Goal: Transaction & Acquisition: Book appointment/travel/reservation

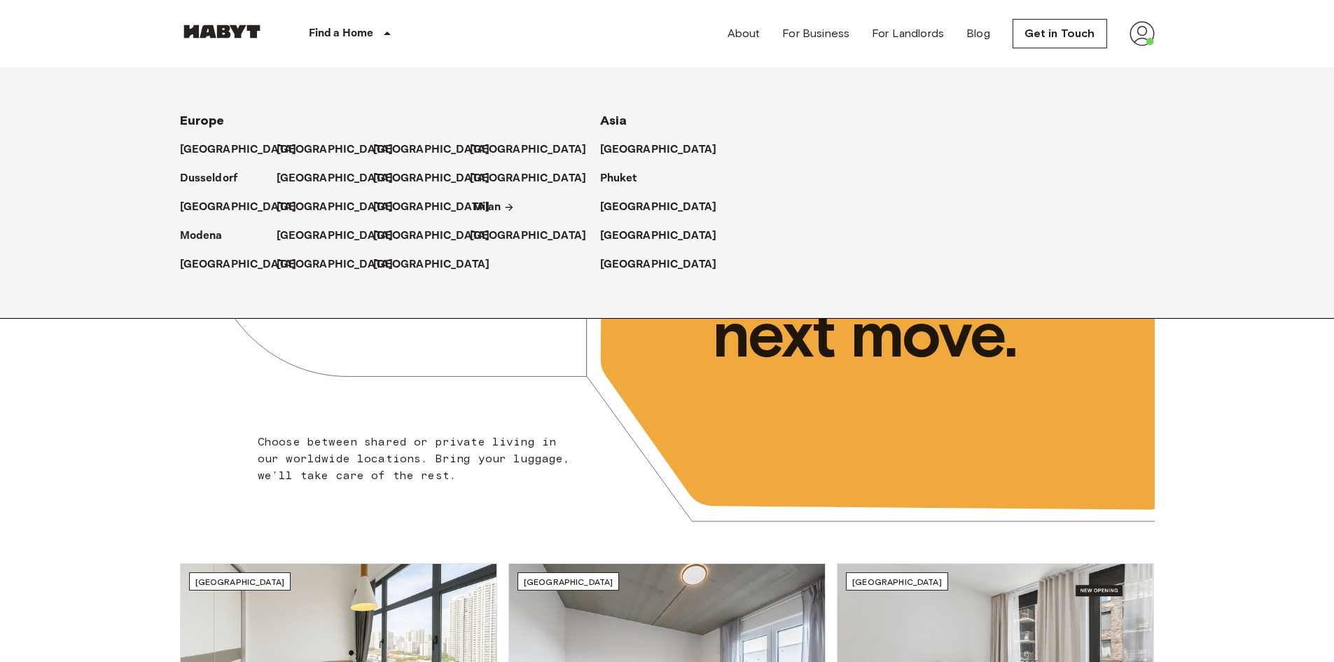
click at [480, 206] on p "Milan" at bounding box center [487, 207] width 29 height 17
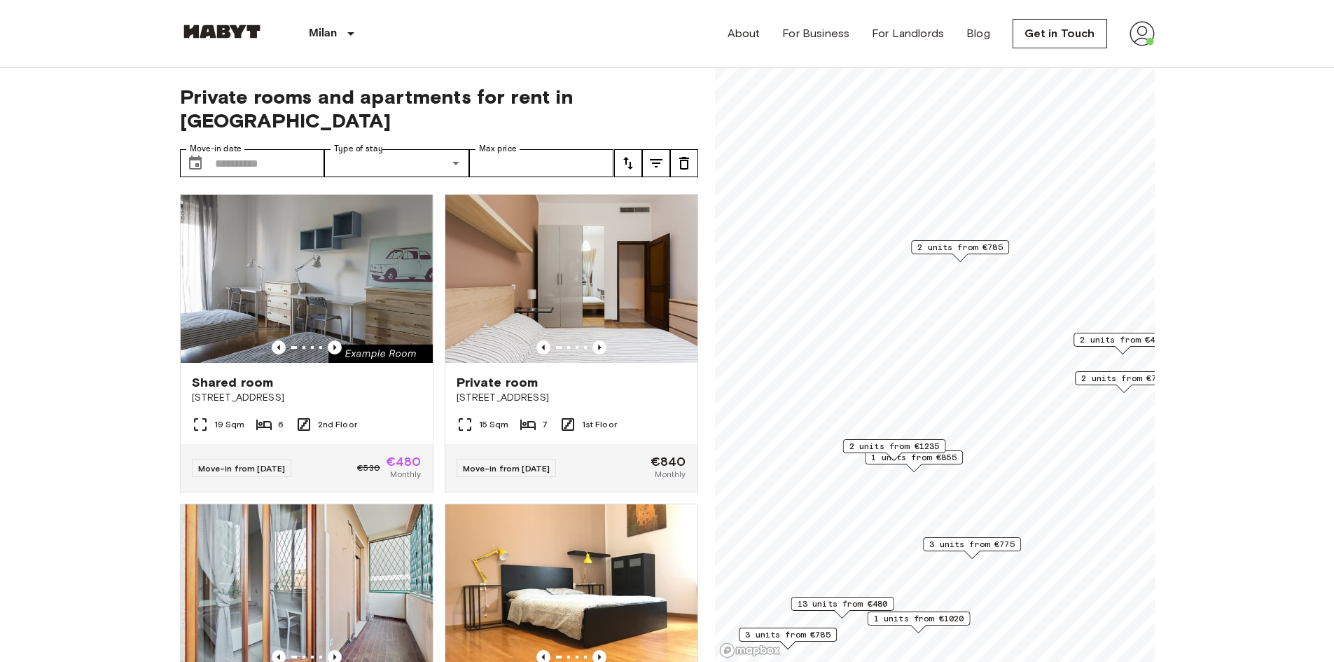
click at [919, 461] on span "1 units from €855" at bounding box center [913, 457] width 85 height 13
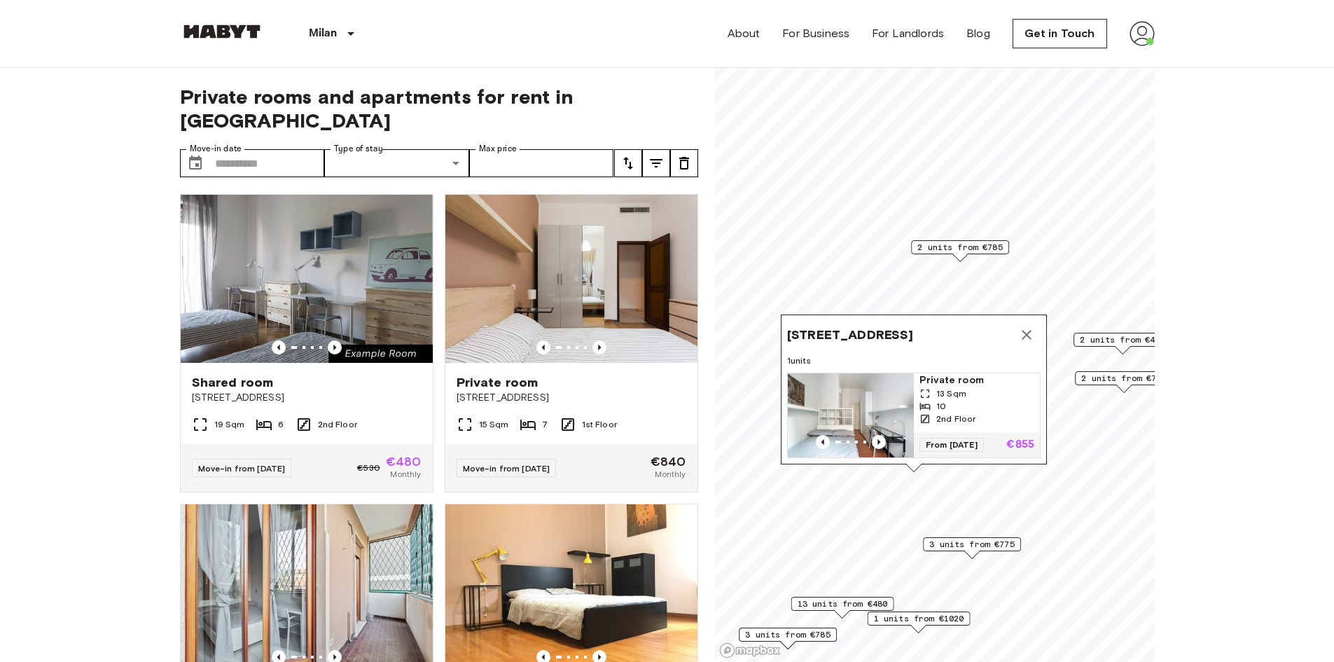
click at [865, 359] on div "Via Podgora 10, 20122 Milano, IT 1 units Private room 13 Sqm 10 2nd Floor From …" at bounding box center [914, 389] width 266 height 150
click at [857, 374] on img "Map marker" at bounding box center [851, 415] width 126 height 84
click at [1028, 326] on icon "Map marker" at bounding box center [1026, 334] width 17 height 17
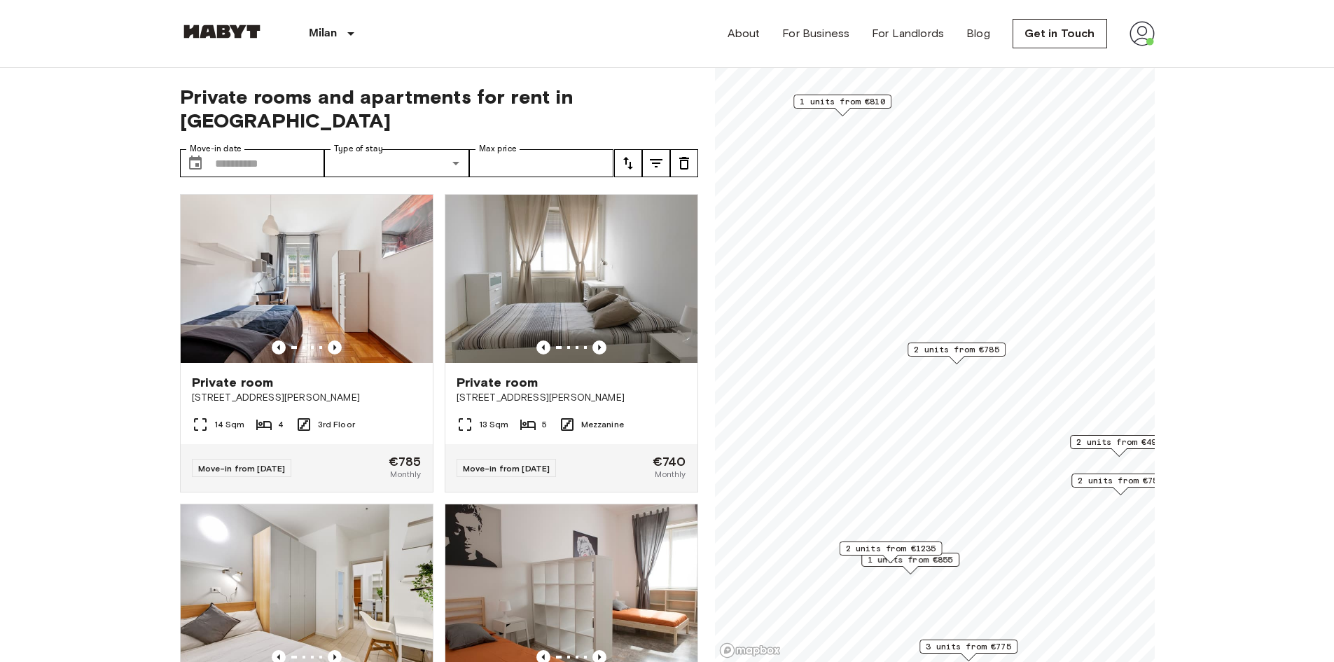
click at [937, 352] on span "2 units from €785" at bounding box center [956, 349] width 85 height 13
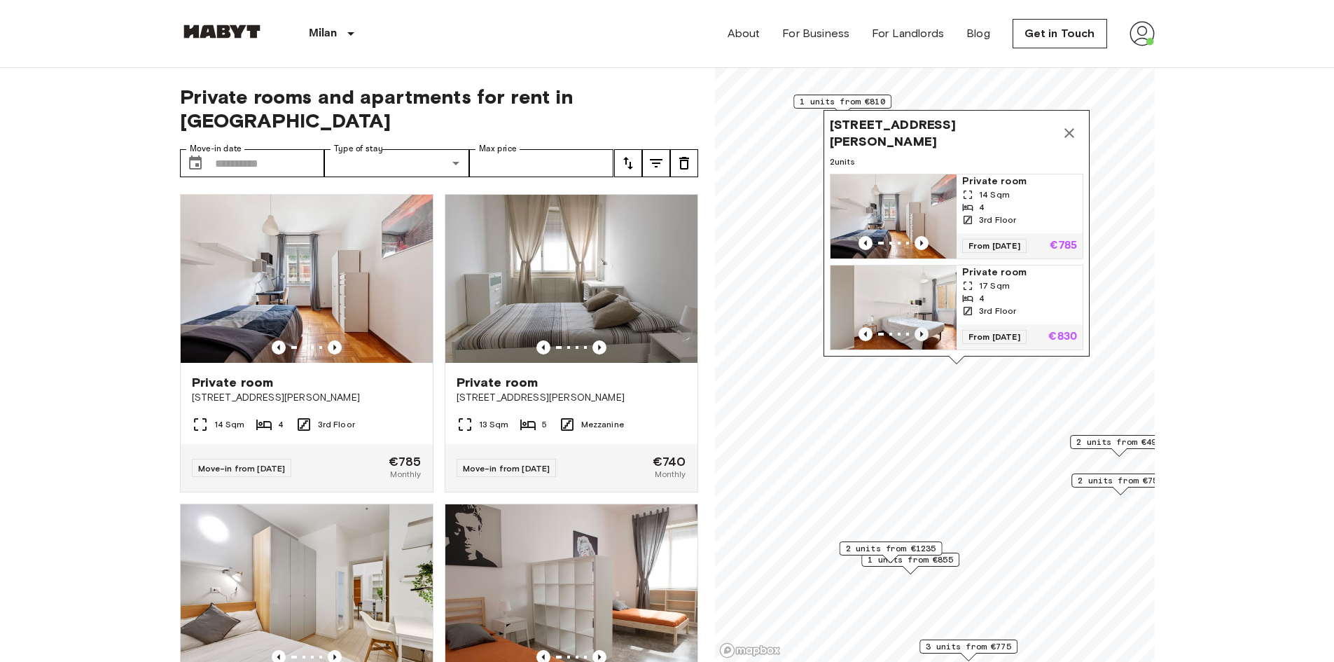
click at [922, 327] on icon "Previous image" at bounding box center [921, 334] width 14 height 14
click at [1073, 125] on icon "Map marker" at bounding box center [1069, 133] width 17 height 17
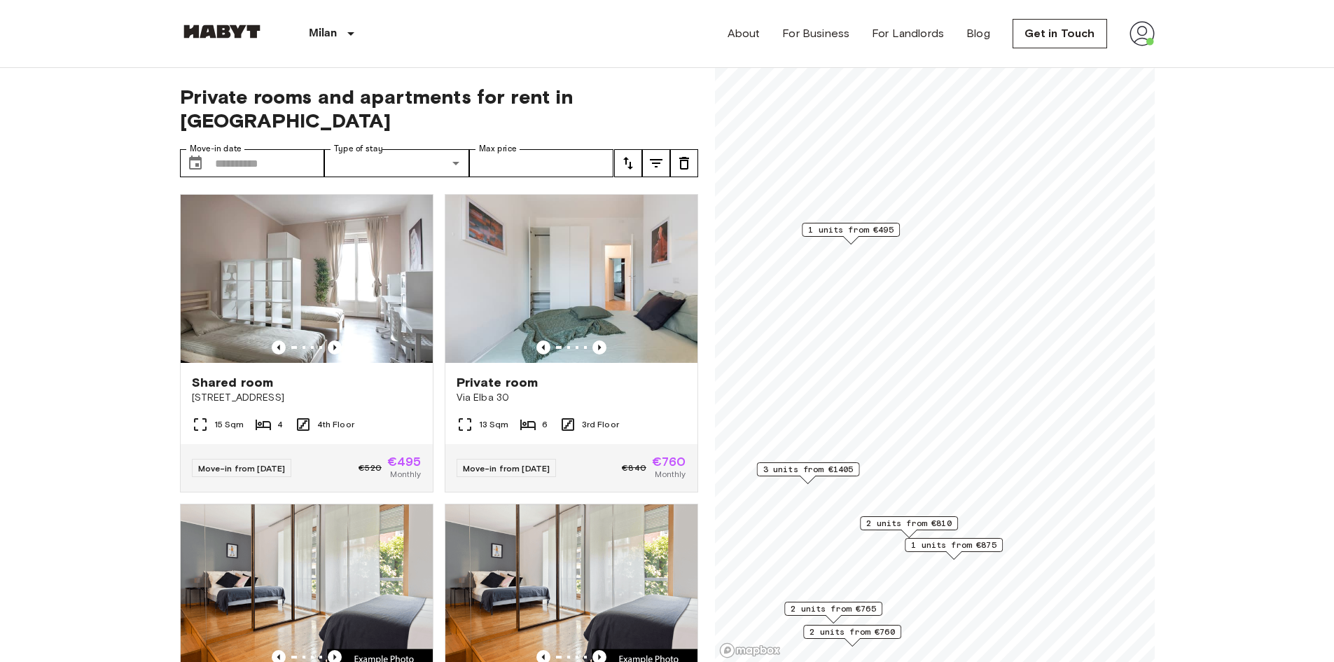
click at [849, 229] on span "1 units from €495" at bounding box center [850, 229] width 85 height 13
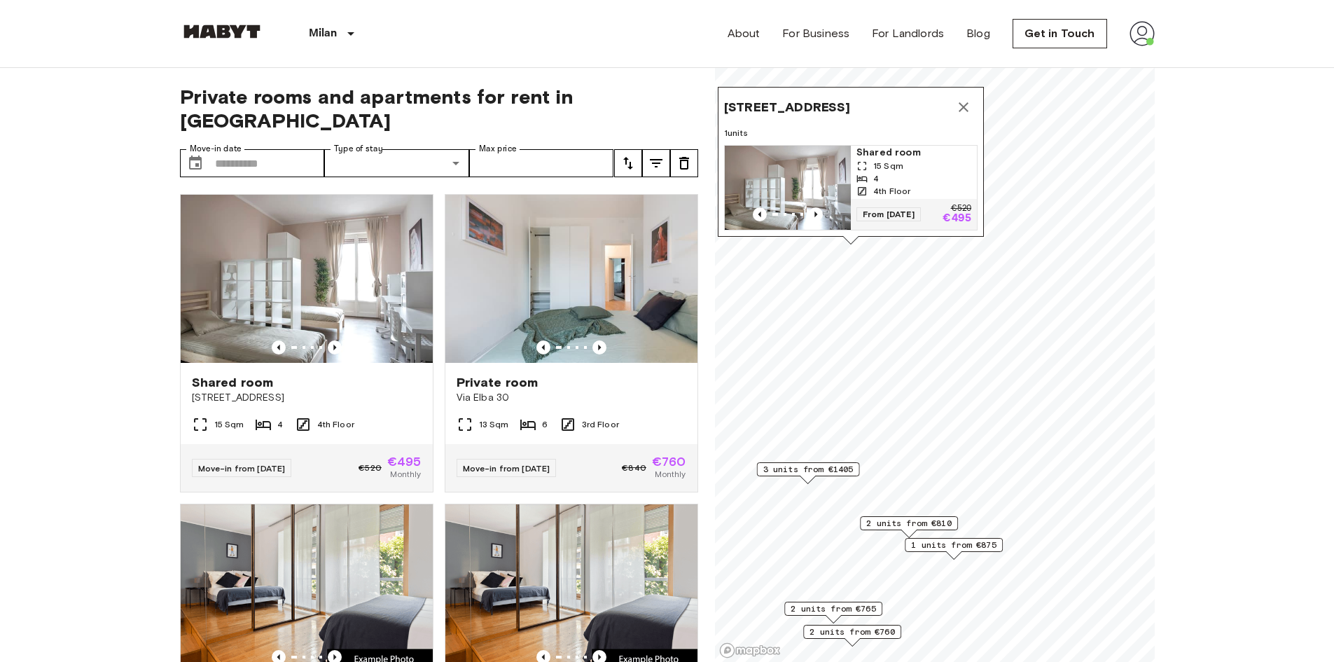
click at [803, 99] on span "Largo Domodossola 2, 20145 Milano, IT" at bounding box center [787, 107] width 126 height 17
click at [795, 163] on img "Map marker" at bounding box center [788, 188] width 126 height 84
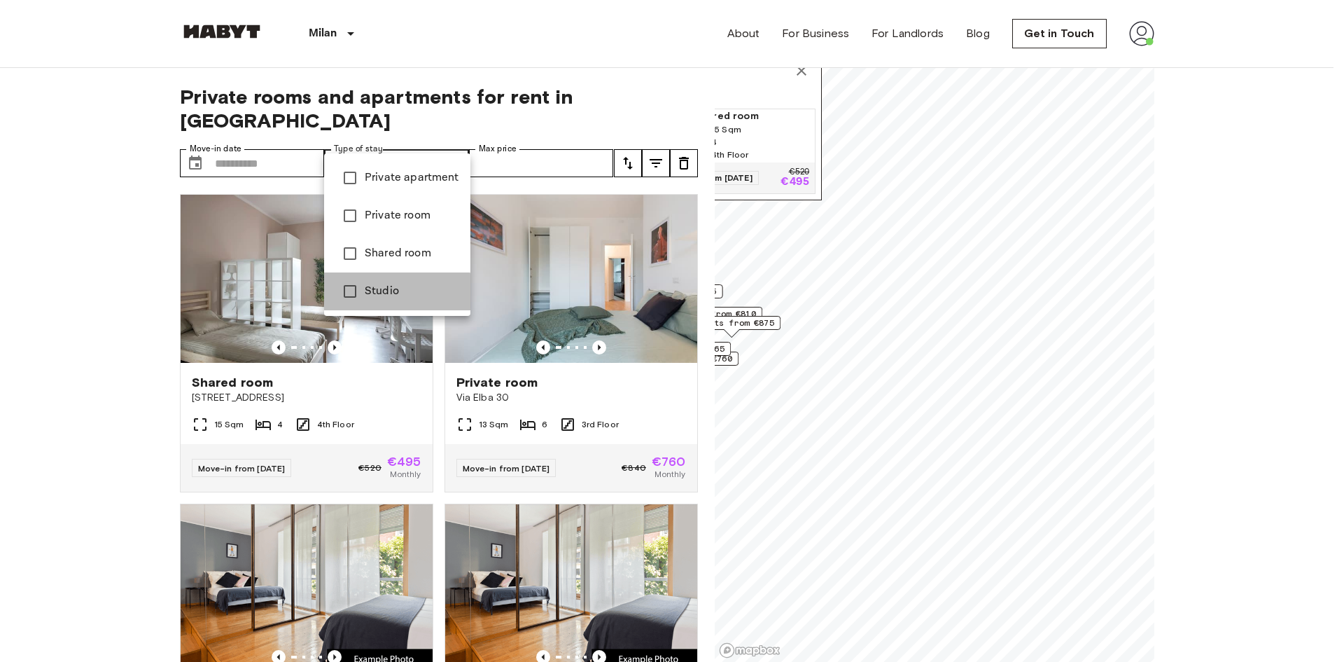
click at [373, 294] on span "Studio" at bounding box center [412, 291] width 95 height 17
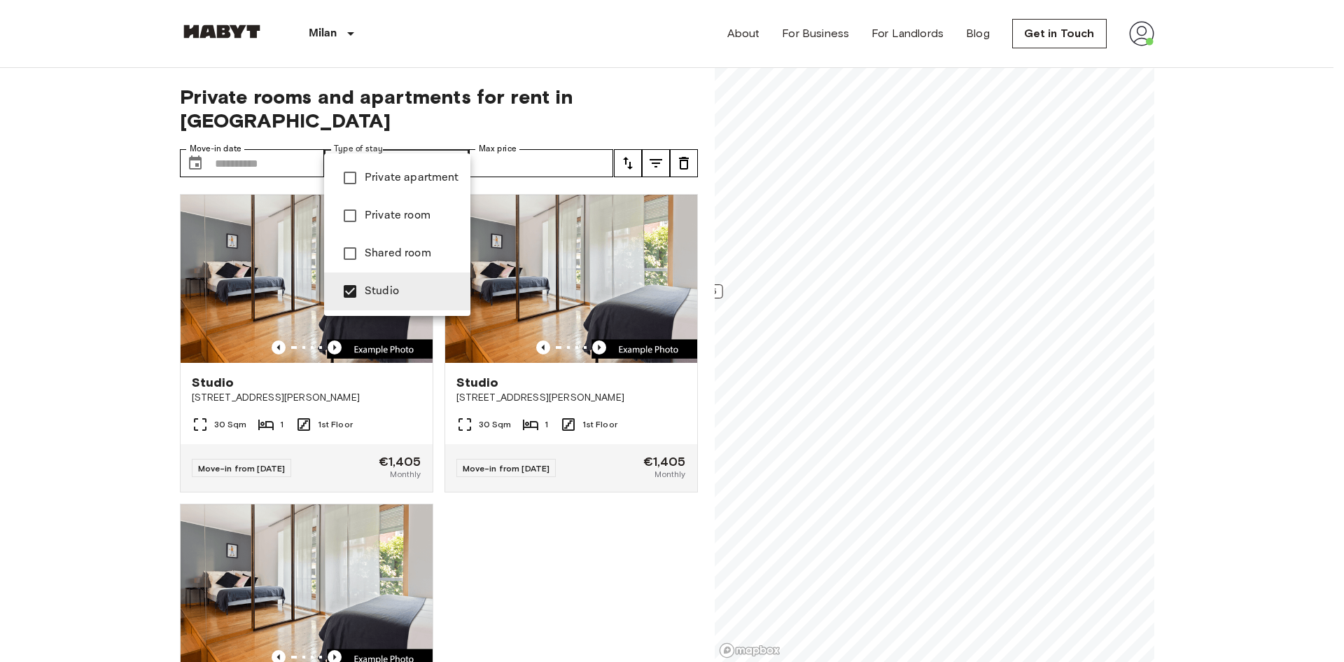
click at [87, 428] on div at bounding box center [672, 331] width 1344 height 662
click at [386, 174] on span "Private apartment" at bounding box center [412, 177] width 95 height 17
type input "**********"
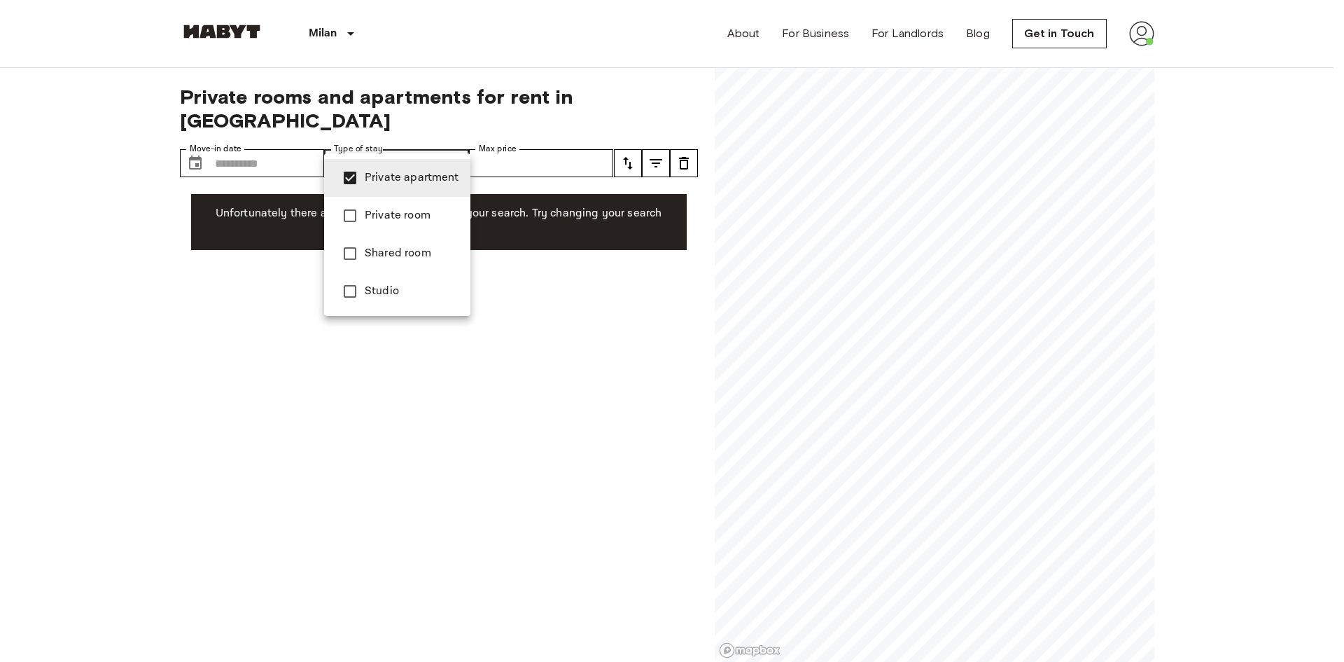
click at [70, 262] on div at bounding box center [672, 331] width 1344 height 662
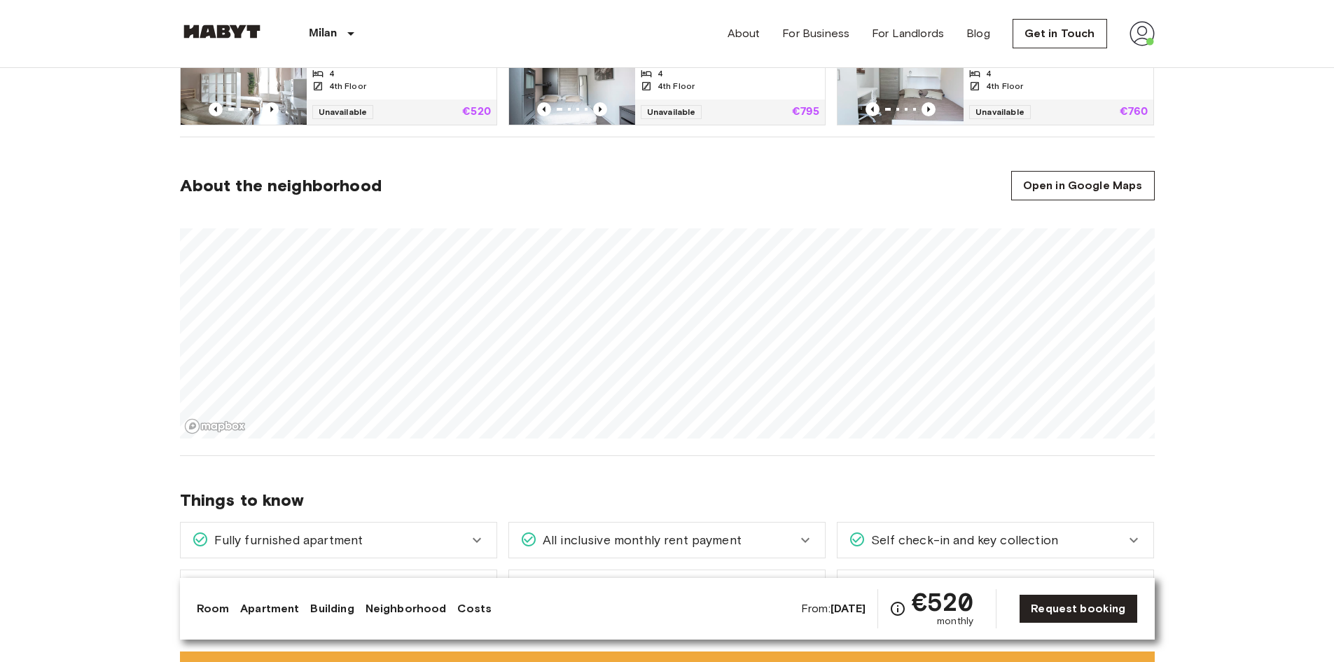
scroll to position [1014, 0]
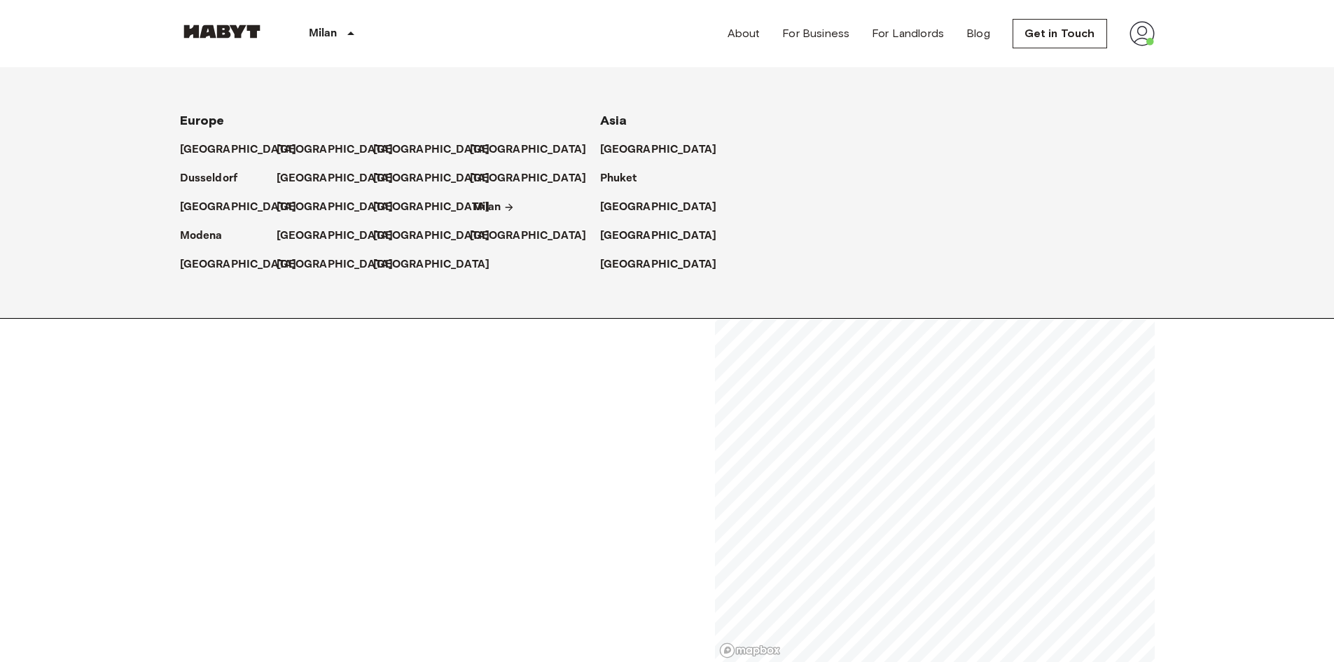
click at [477, 206] on p "Milan" at bounding box center [487, 207] width 29 height 17
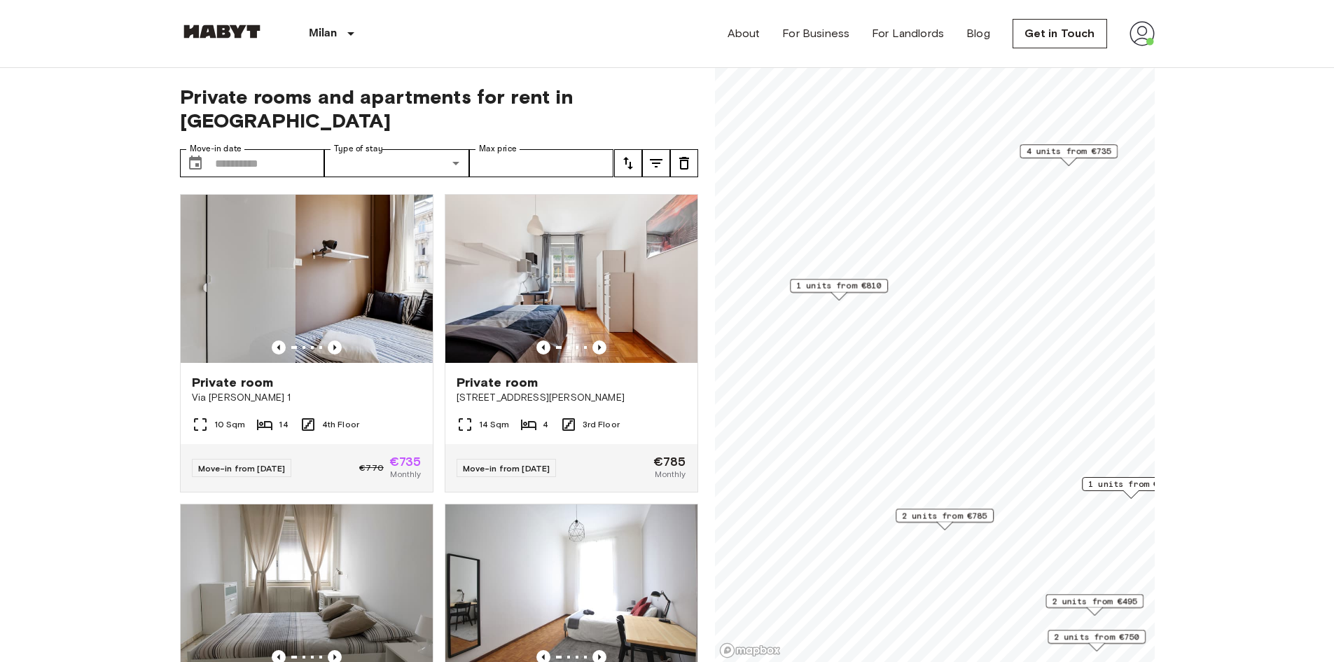
click at [836, 286] on span "1 units from €810" at bounding box center [838, 285] width 85 height 13
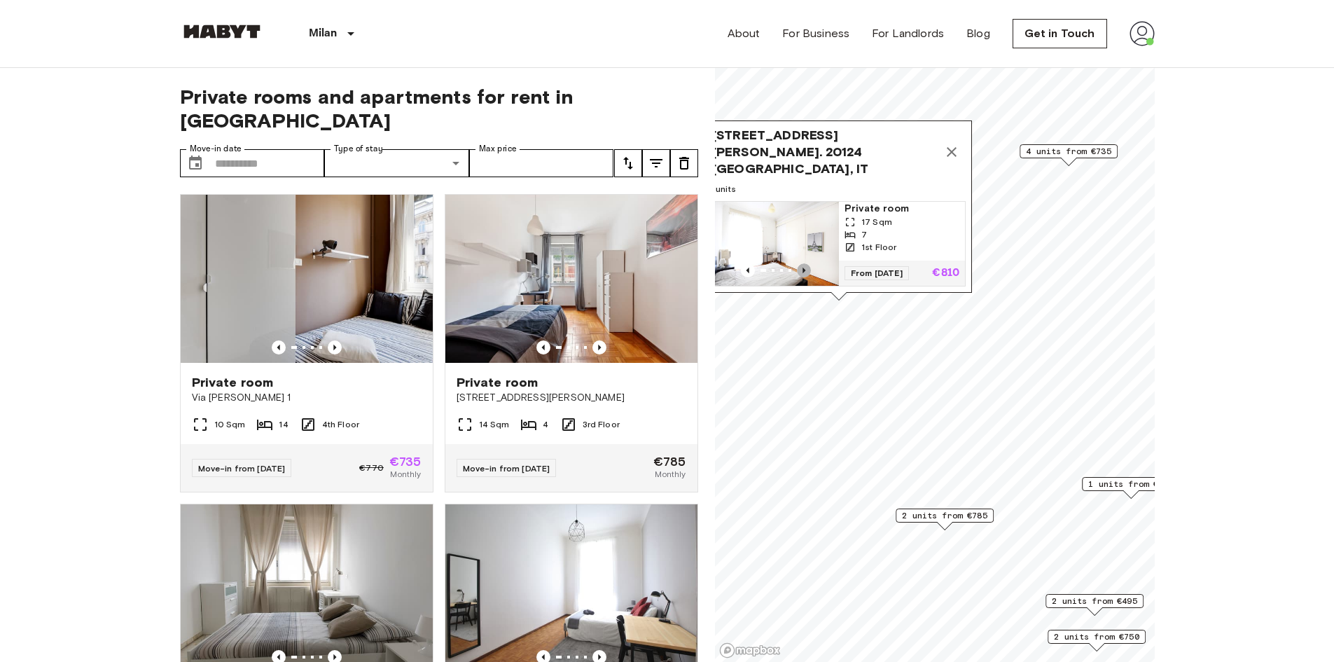
click at [803, 267] on icon "Previous image" at bounding box center [803, 270] width 3 height 6
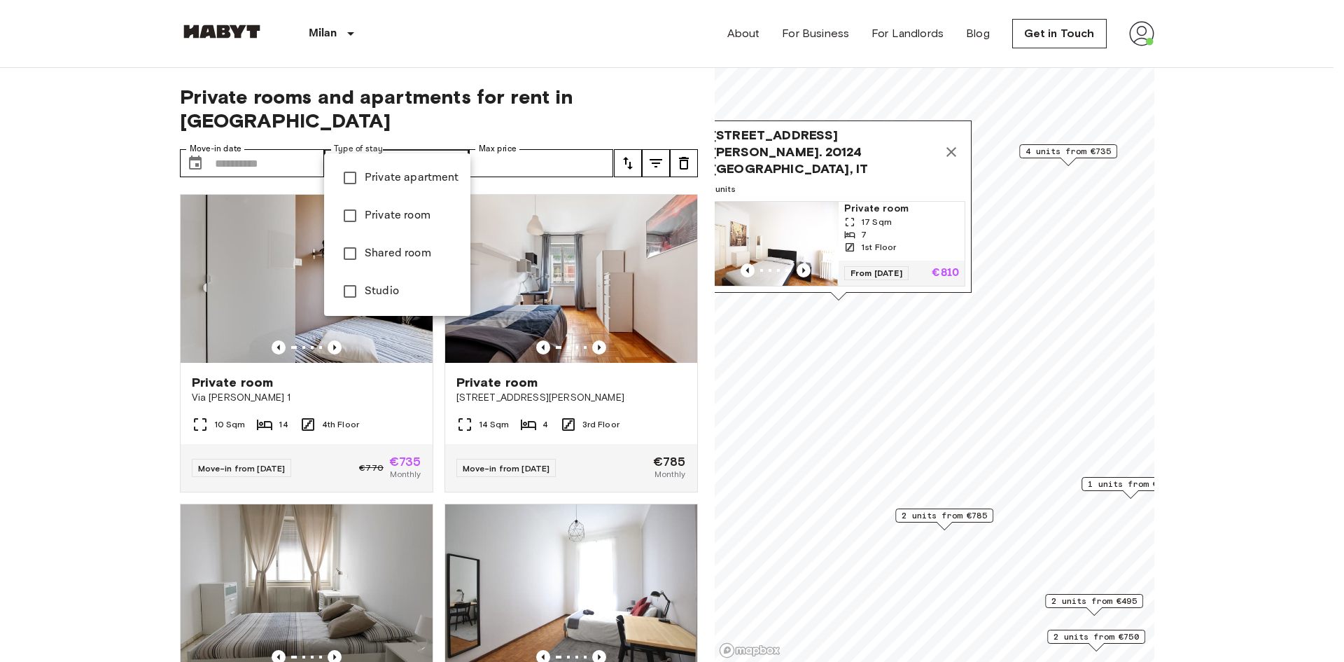
click at [400, 170] on span "Private apartment" at bounding box center [412, 177] width 95 height 17
type input "**********"
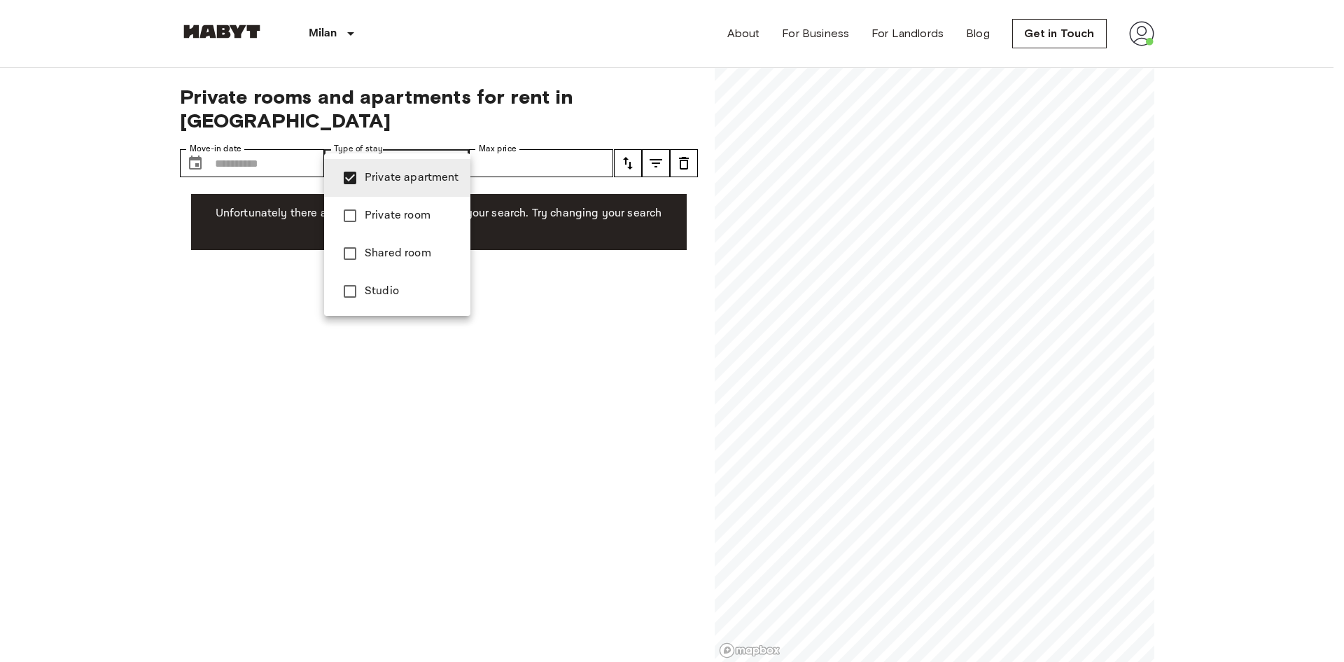
click at [957, 363] on div at bounding box center [672, 331] width 1344 height 662
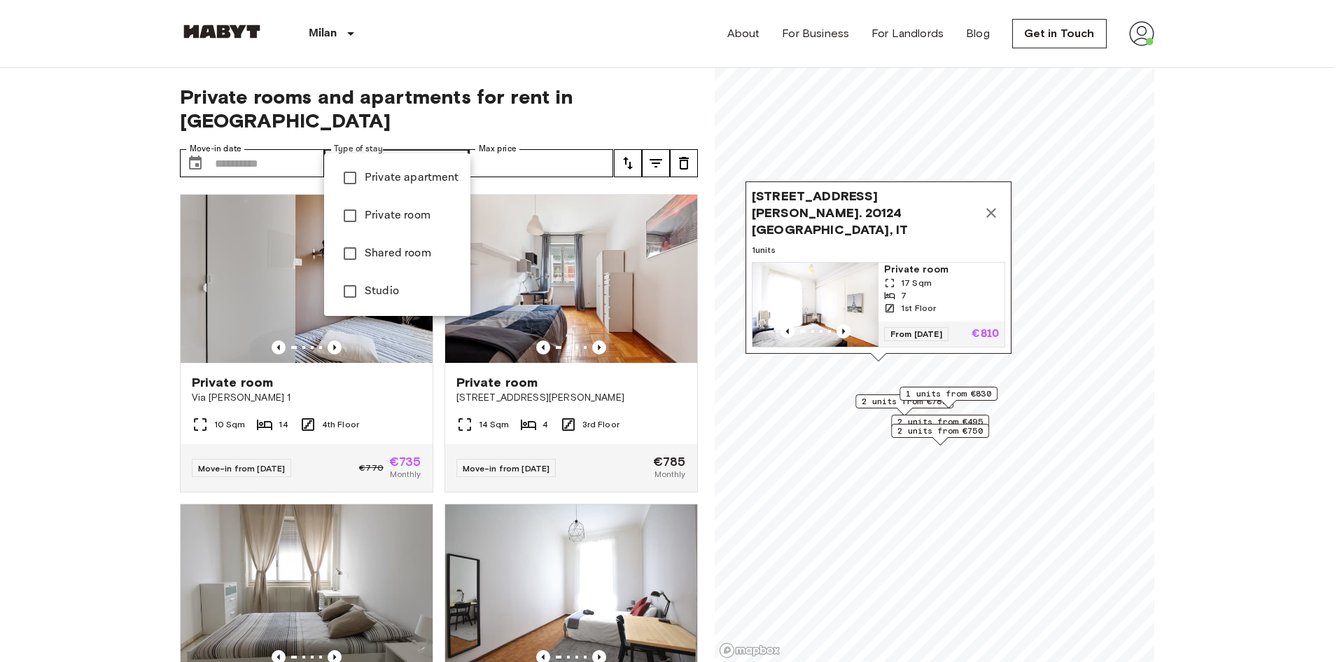
click at [393, 142] on div at bounding box center [672, 331] width 1344 height 662
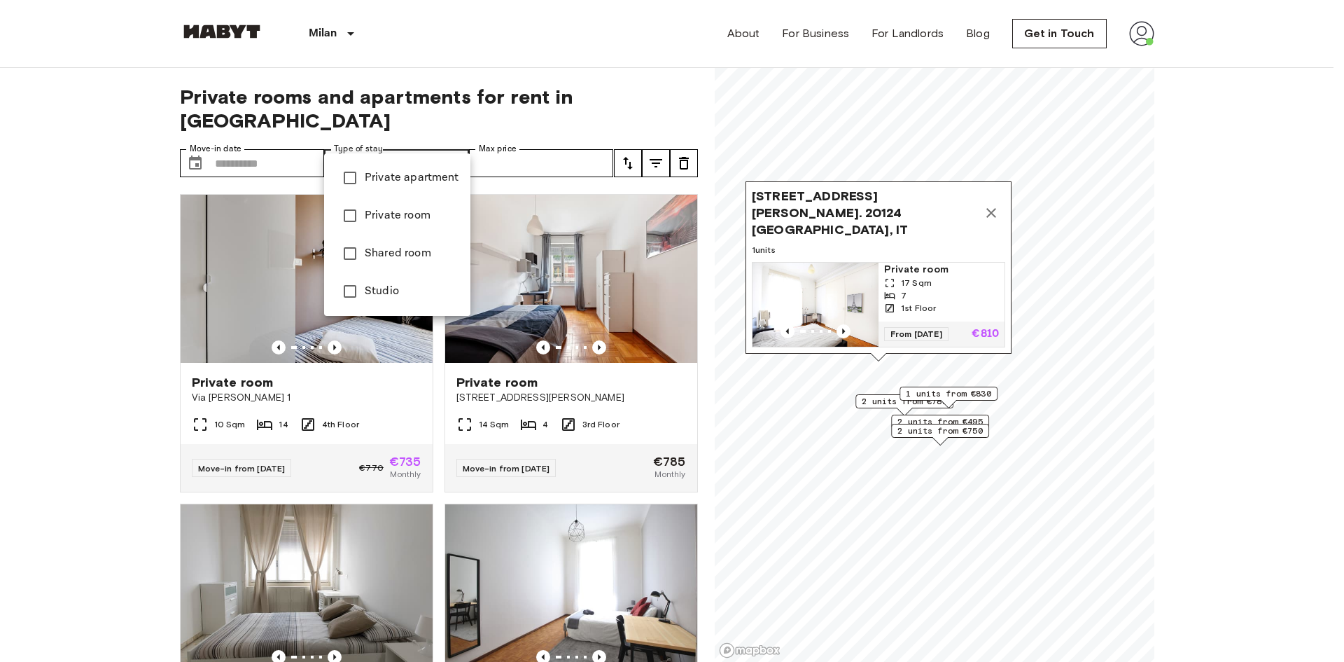
click at [965, 554] on div at bounding box center [672, 331] width 1344 height 662
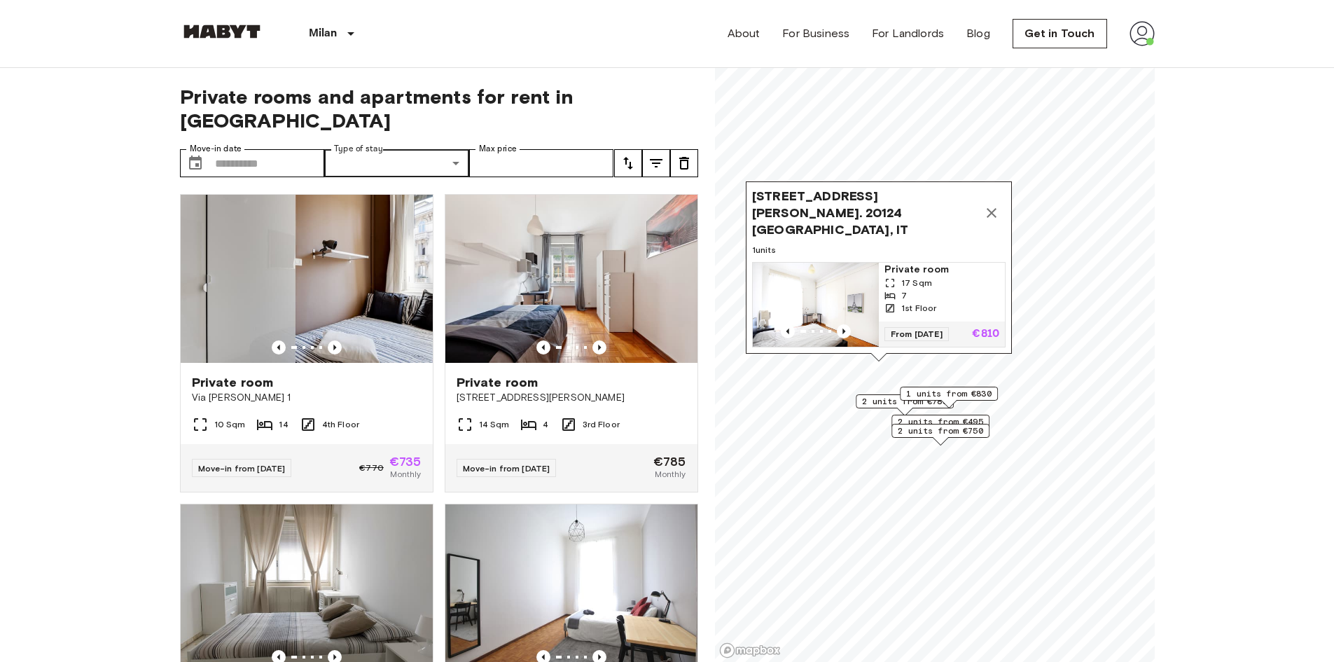
click at [995, 210] on icon "Map marker" at bounding box center [991, 212] width 17 height 17
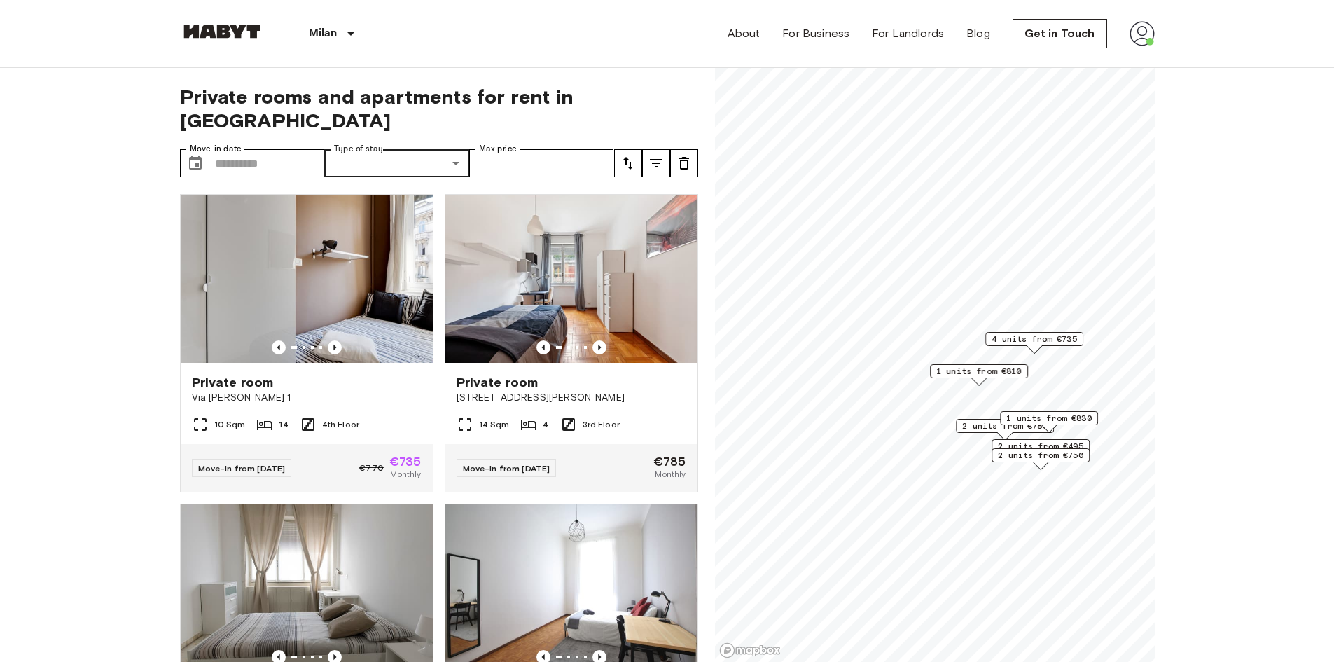
drag, startPoint x: 925, startPoint y: 436, endPoint x: 1026, endPoint y: 461, distance: 104.4
click at [1026, 461] on span "2 units from €750" at bounding box center [1040, 455] width 85 height 13
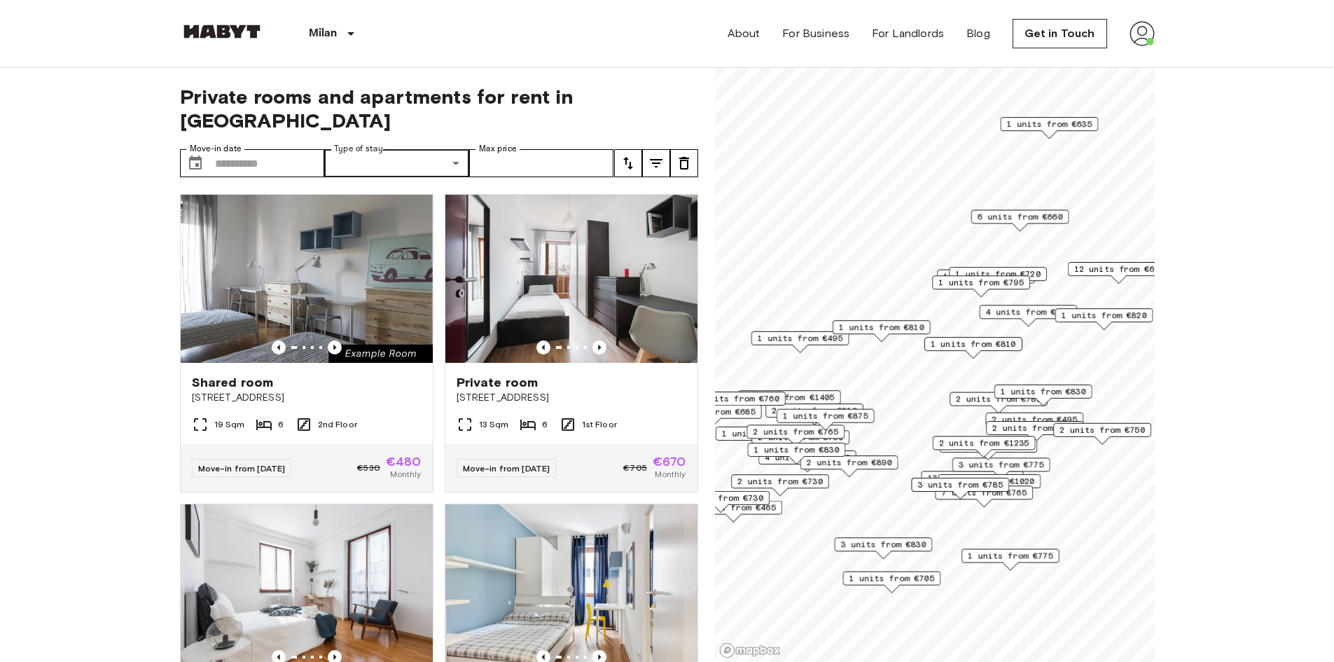
drag, startPoint x: 1012, startPoint y: 479, endPoint x: 1007, endPoint y: 452, distance: 27.9
click at [1007, 452] on div "2 units from €1235" at bounding box center [983, 446] width 103 height 22
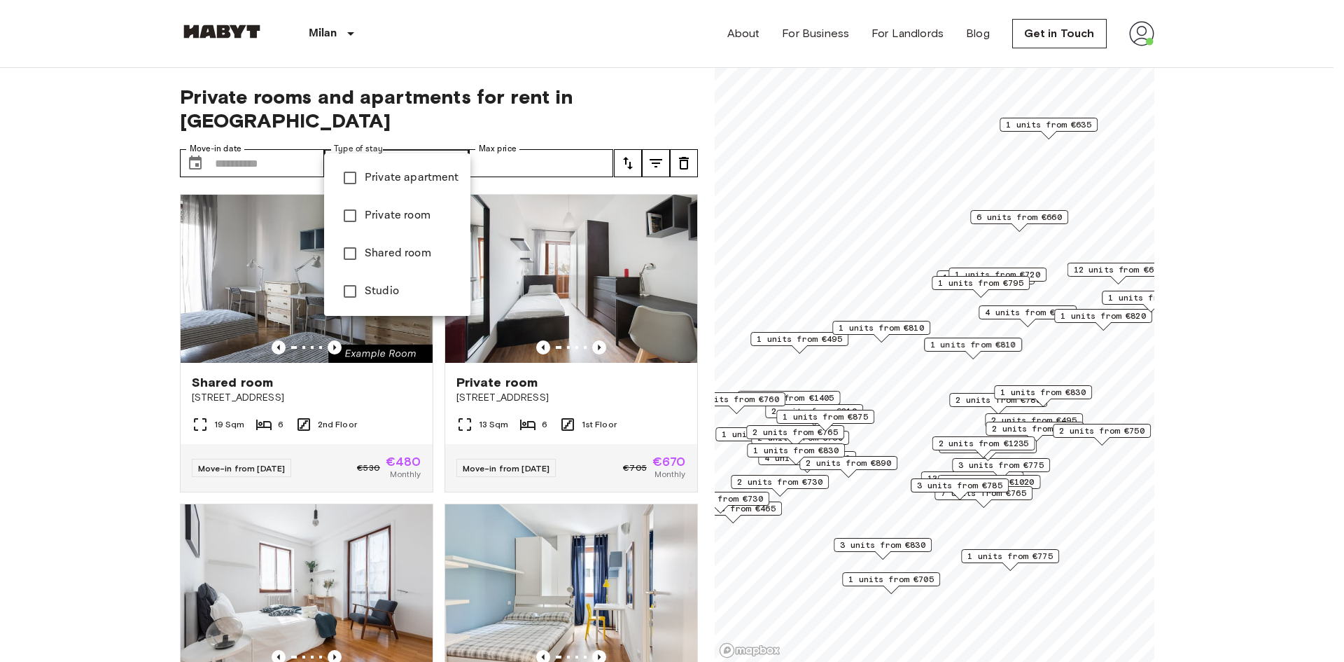
click at [395, 176] on span "Private apartment" at bounding box center [412, 177] width 95 height 17
type input "**********"
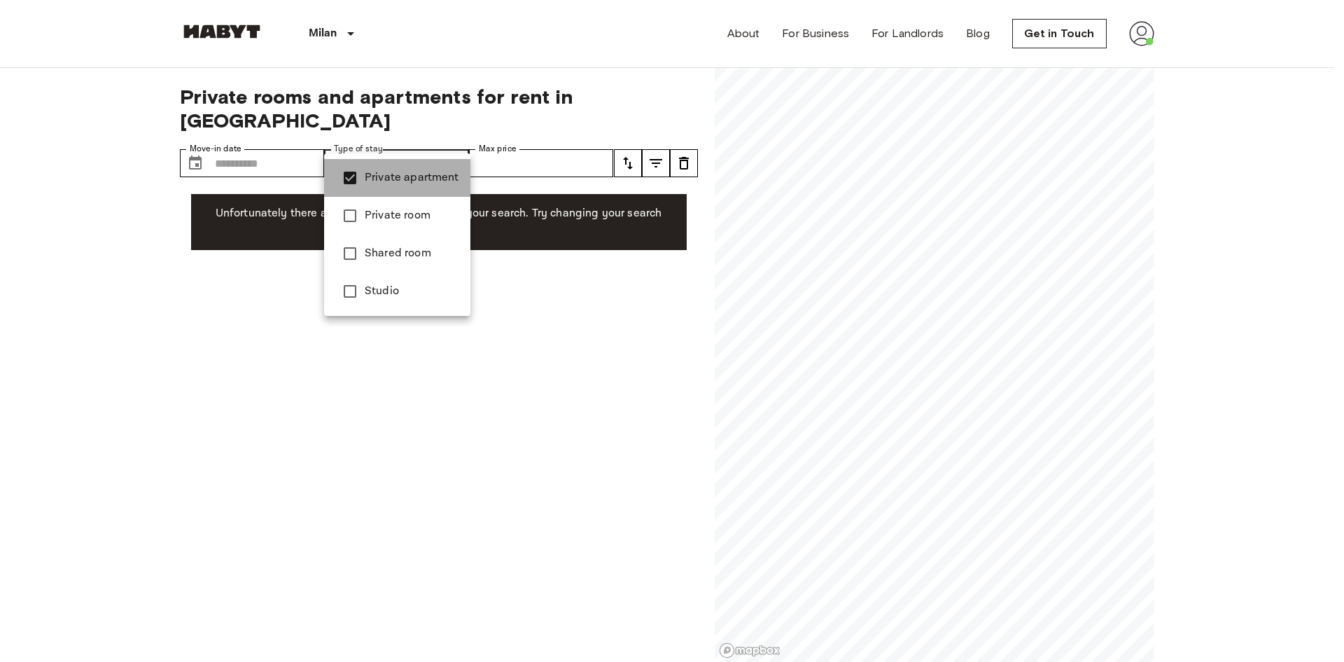
click at [372, 175] on span "Private apartment" at bounding box center [412, 177] width 95 height 17
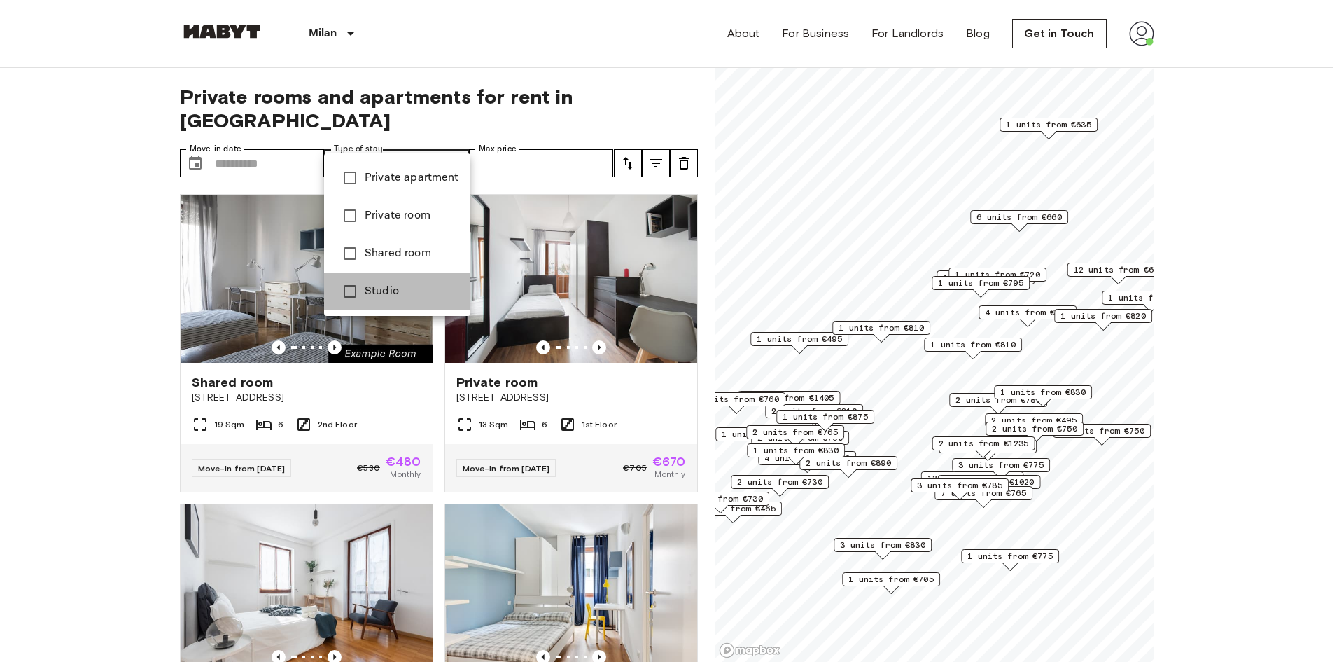
click at [378, 296] on span "Studio" at bounding box center [412, 291] width 95 height 17
type input "******"
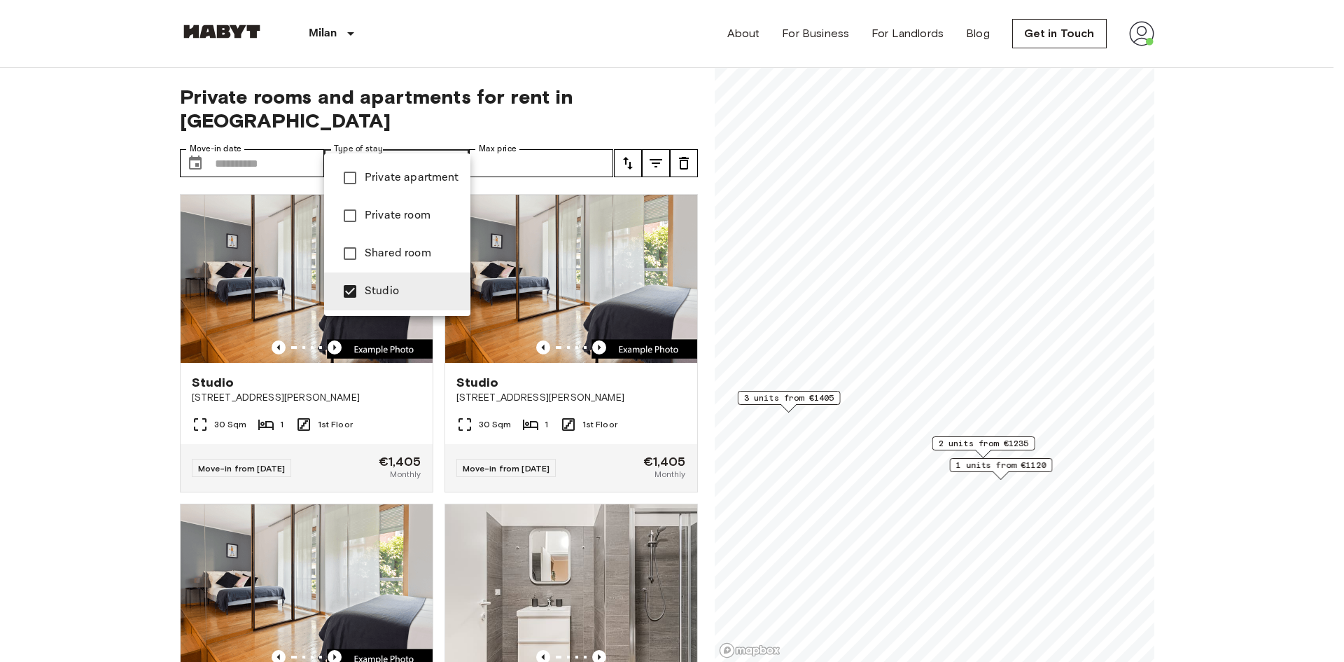
click at [371, 291] on span "Studio" at bounding box center [412, 291] width 95 height 17
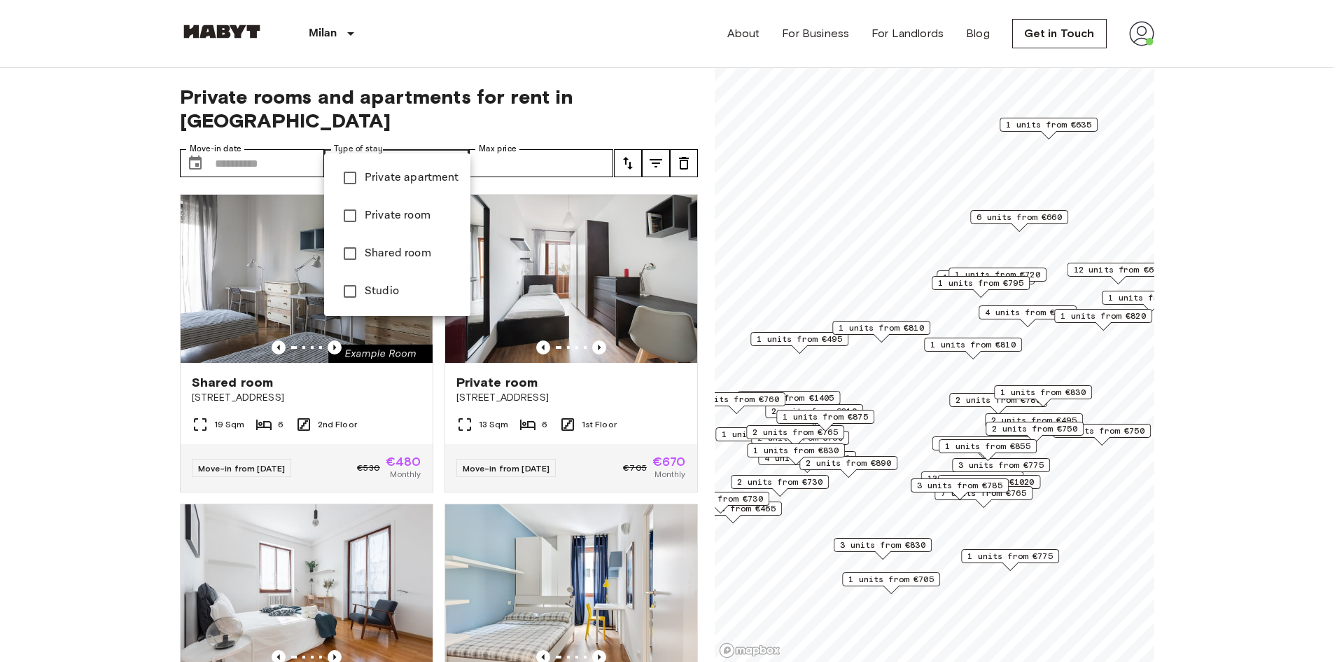
click at [371, 291] on span "Studio" at bounding box center [412, 291] width 95 height 17
type input "******"
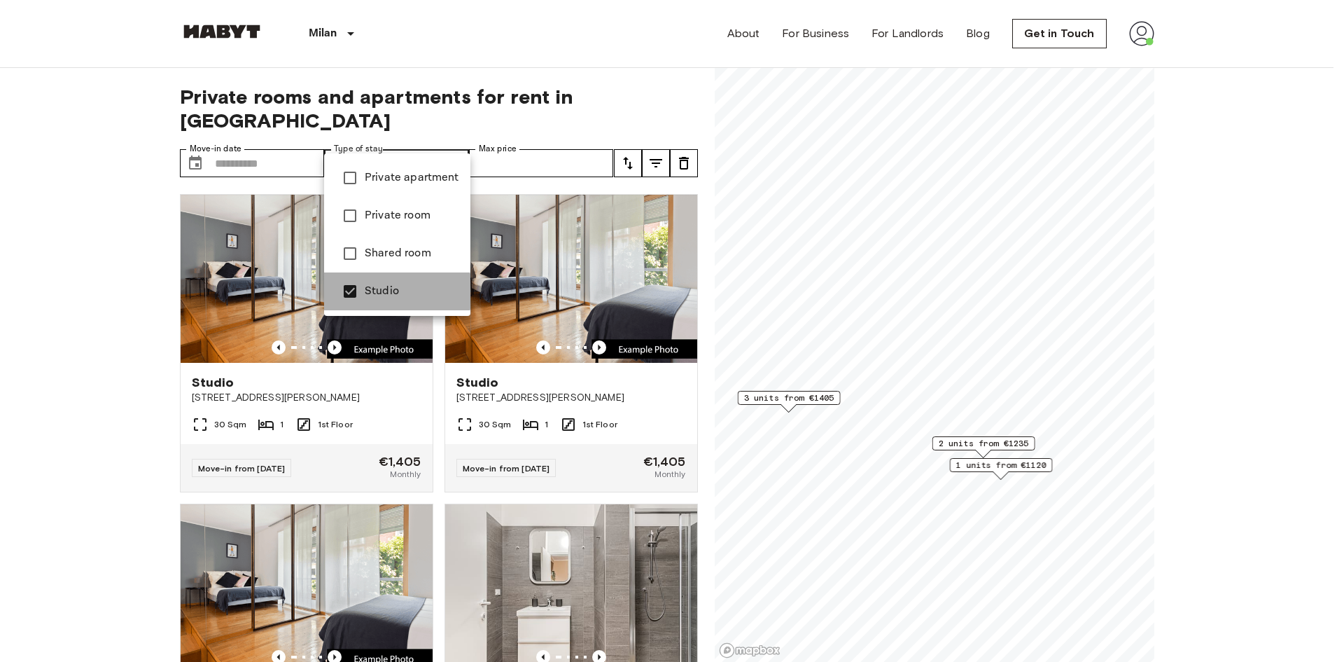
click at [371, 291] on span "Studio" at bounding box center [412, 291] width 95 height 17
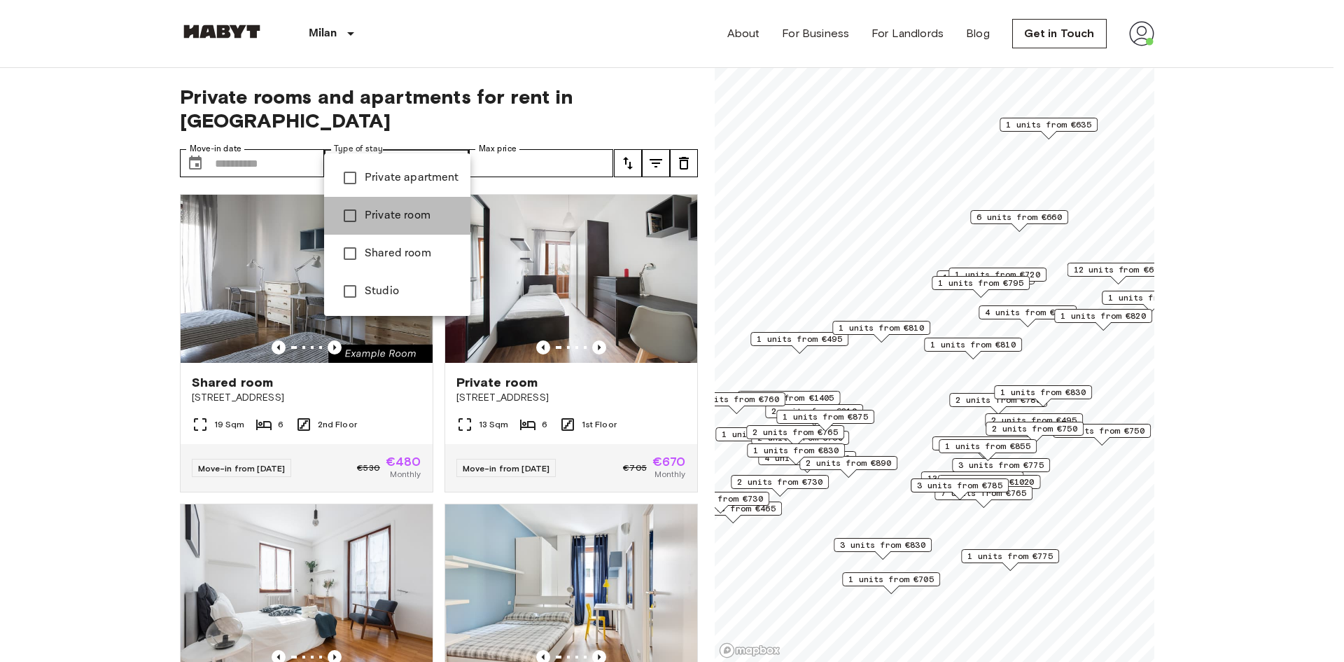
click at [403, 222] on span "Private room" at bounding box center [412, 215] width 95 height 17
type input "**********"
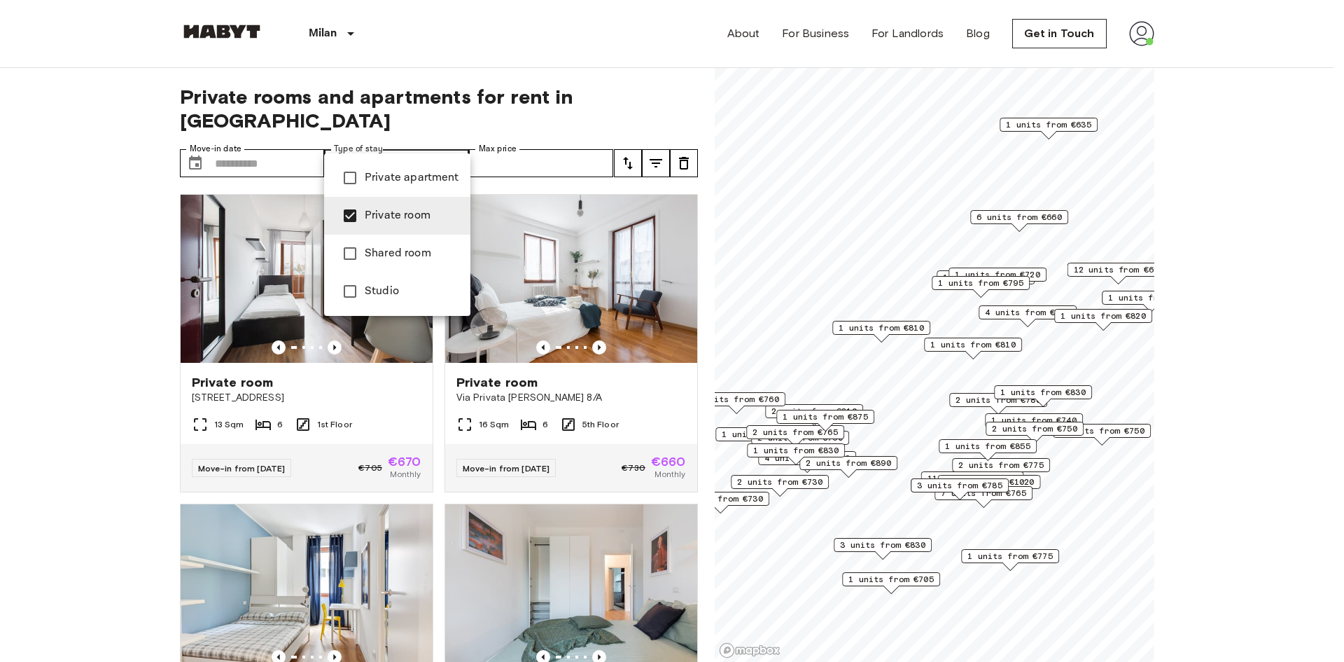
click at [888, 374] on div at bounding box center [672, 331] width 1344 height 662
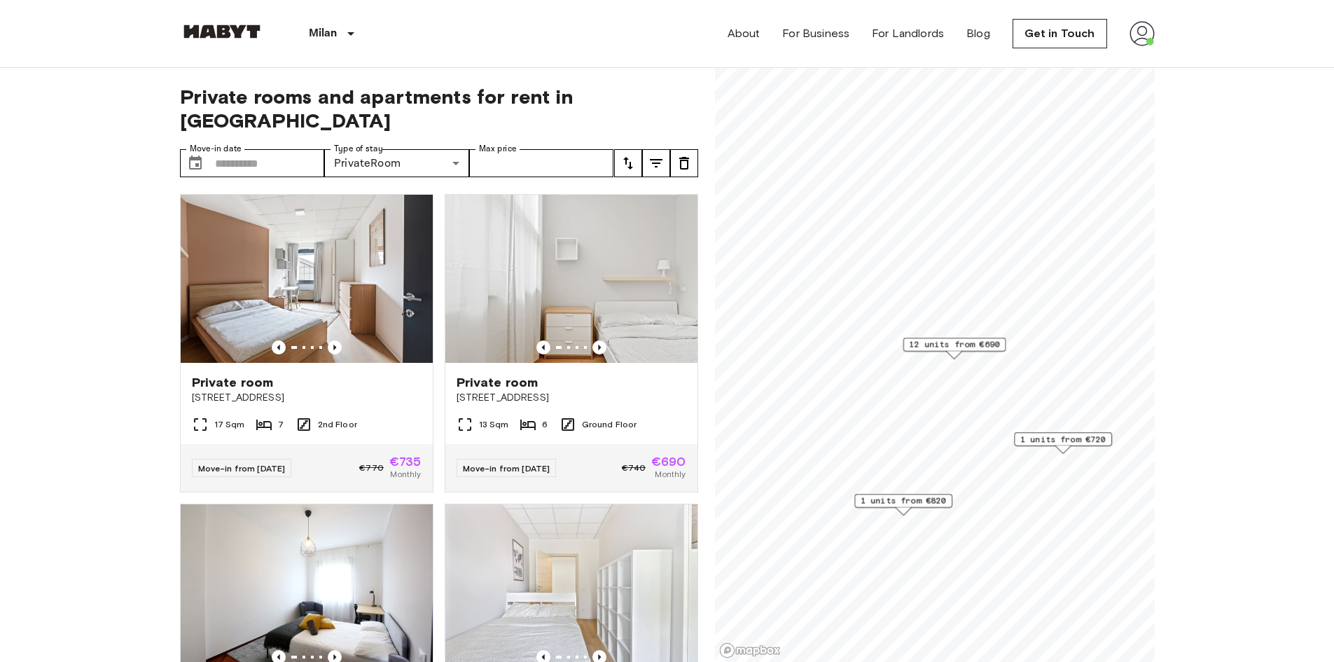
click at [942, 345] on span "12 units from €690" at bounding box center [954, 344] width 90 height 13
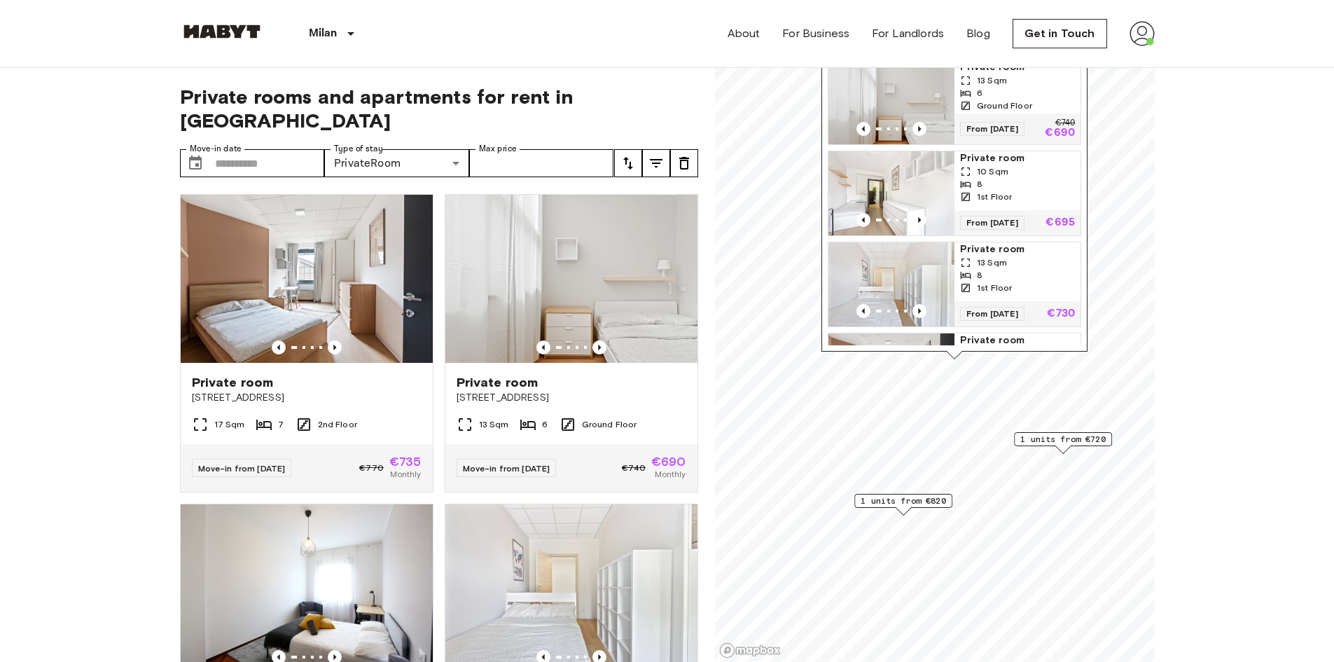
scroll to position [1, 0]
click at [879, 108] on img "Map marker" at bounding box center [891, 102] width 126 height 84
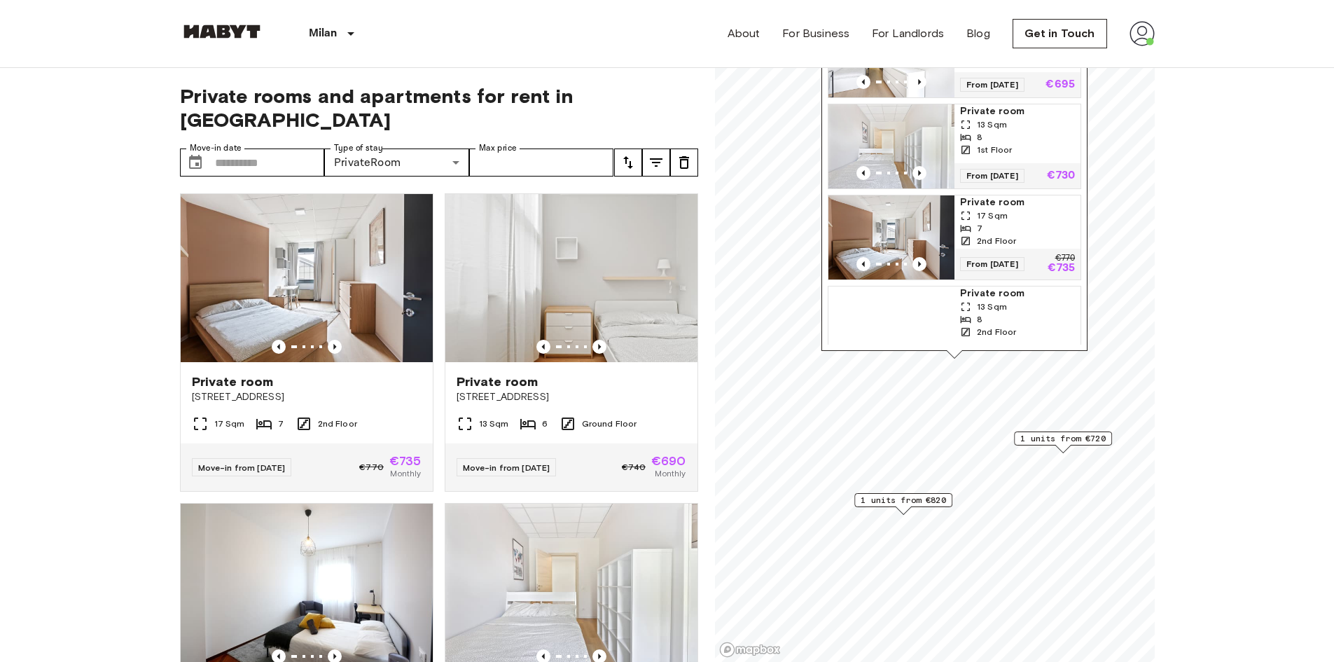
scroll to position [131, 0]
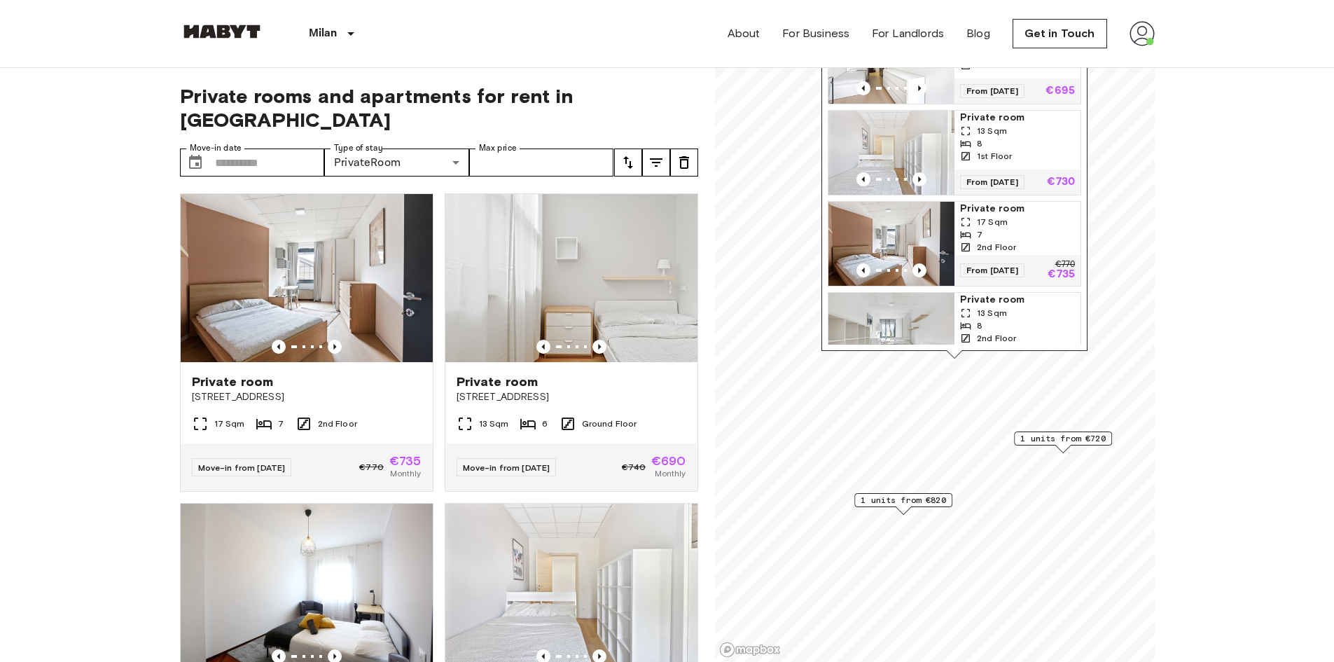
click at [886, 241] on img "Map marker" at bounding box center [891, 244] width 126 height 84
click at [1042, 438] on span "1 units from €720" at bounding box center [1062, 438] width 85 height 13
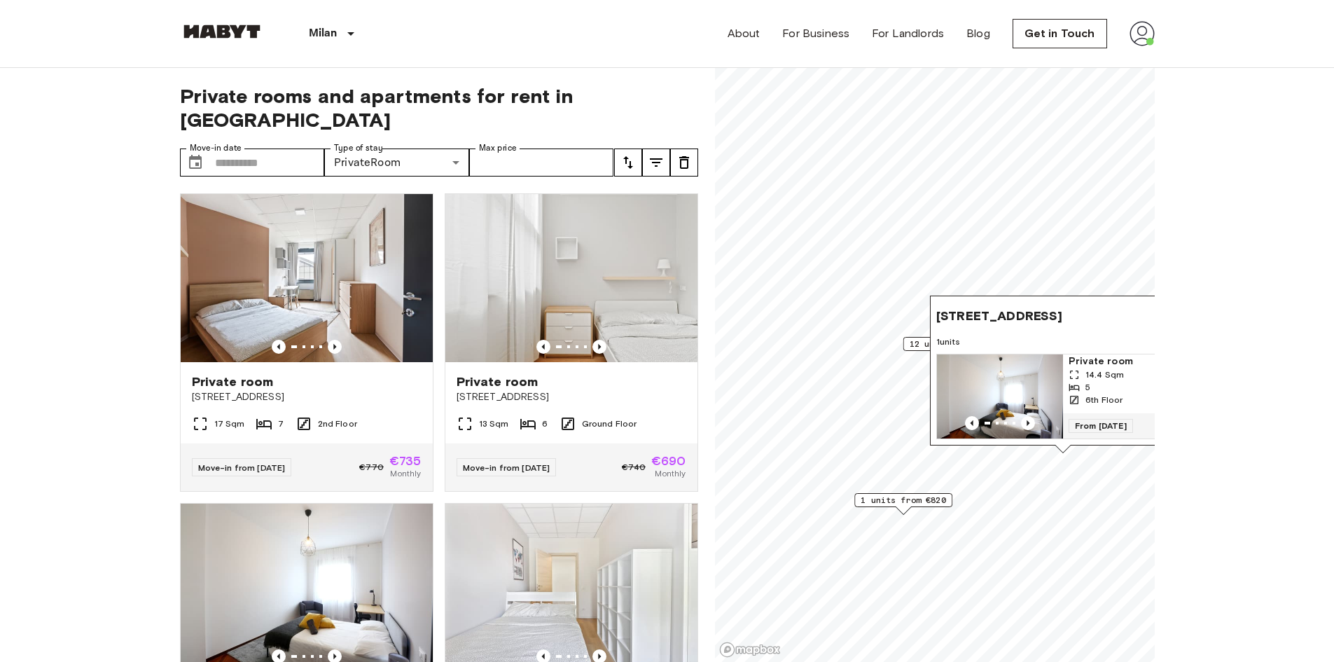
click at [895, 501] on span "1 units from €820" at bounding box center [902, 500] width 85 height 13
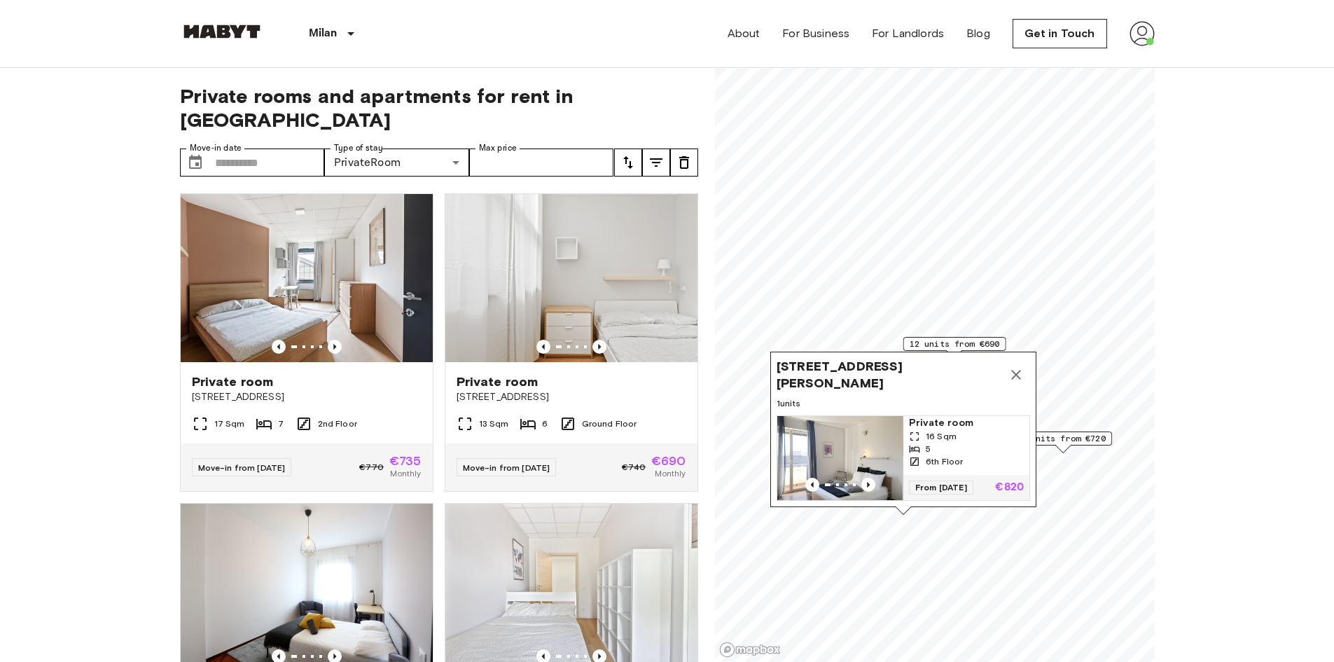
click at [828, 423] on img "Map marker" at bounding box center [840, 458] width 126 height 84
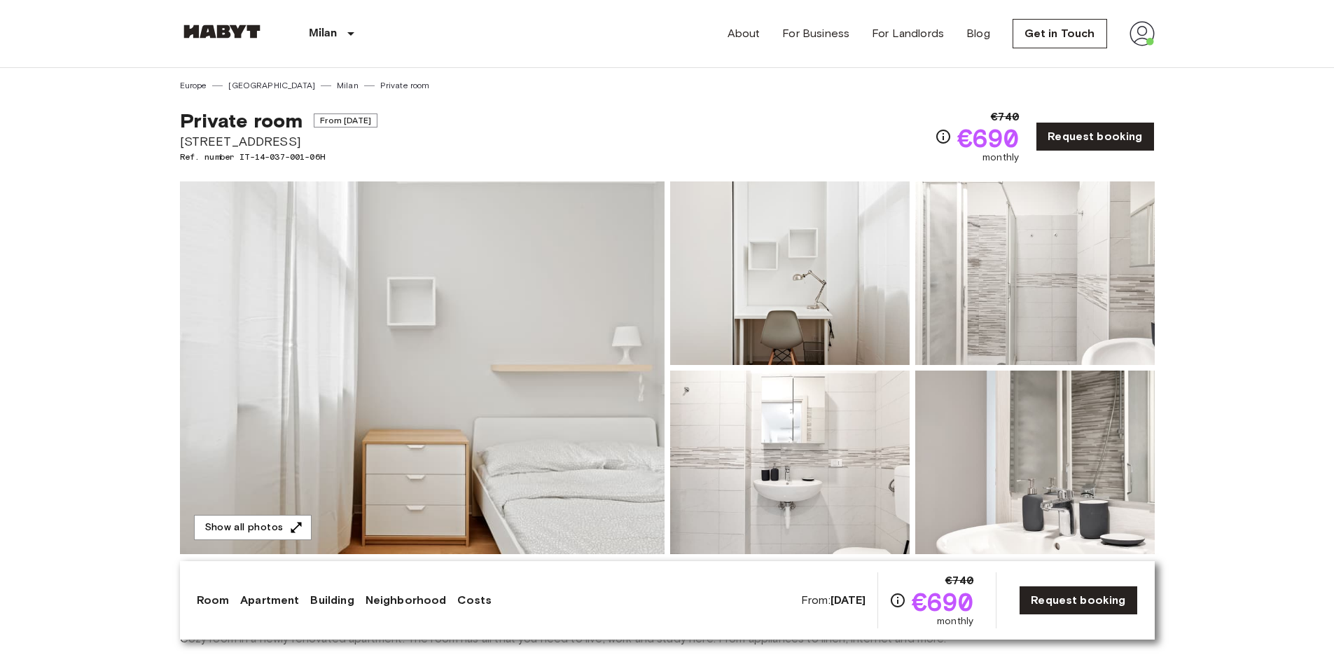
click at [781, 310] on img at bounding box center [789, 272] width 239 height 183
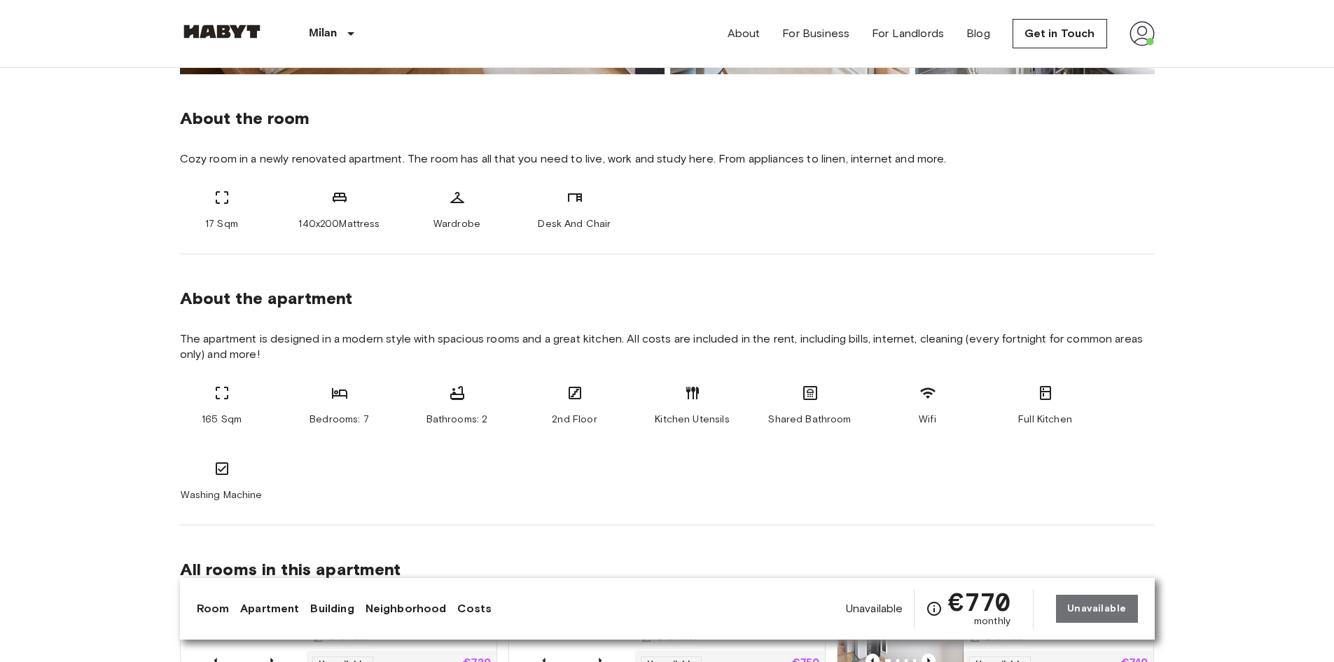
scroll to position [480, 0]
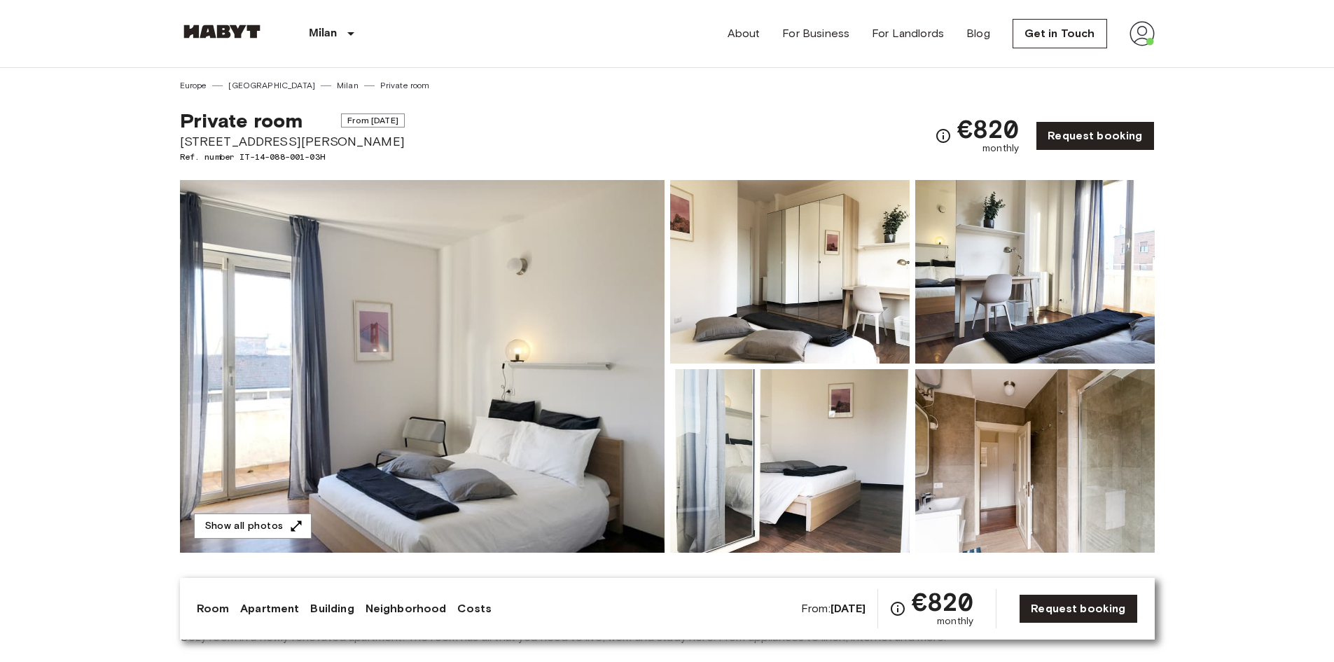
click at [575, 380] on img at bounding box center [422, 366] width 484 height 372
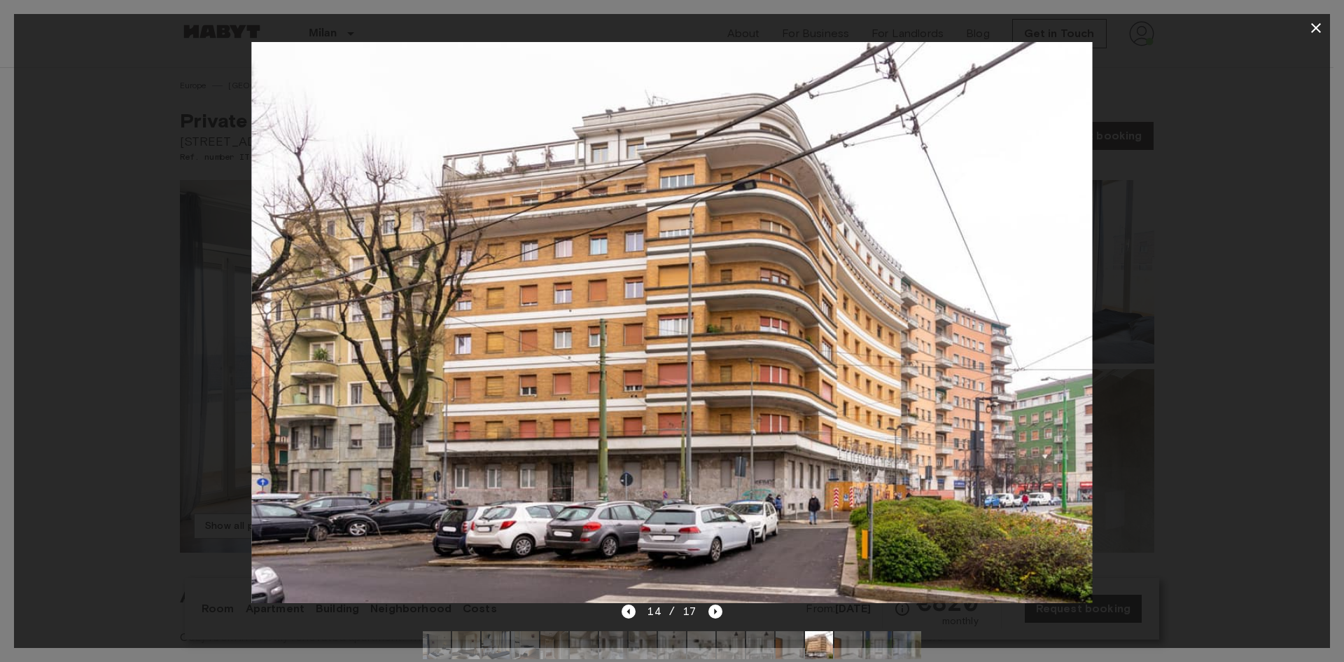
drag, startPoint x: 1305, startPoint y: 136, endPoint x: 1301, endPoint y: 69, distance: 66.6
click at [1304, 136] on div at bounding box center [672, 322] width 1316 height 561
click at [1320, 29] on icon "button" at bounding box center [1316, 28] width 17 height 17
